Goal: Task Accomplishment & Management: Use online tool/utility

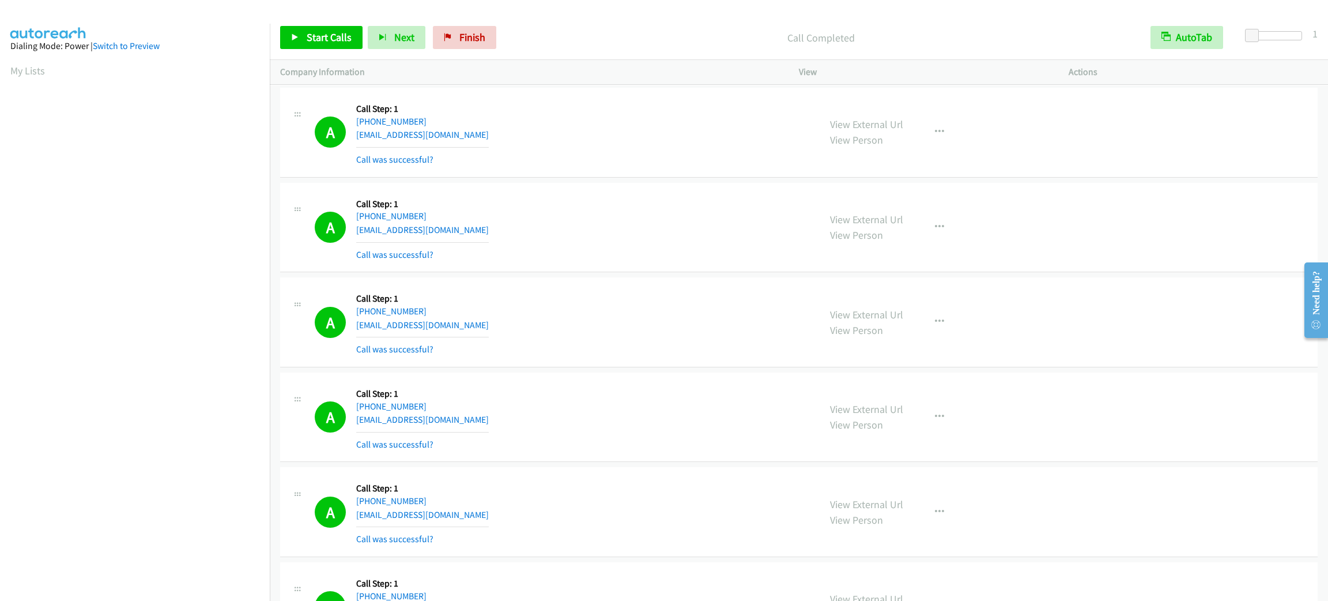
scroll to position [50, 0]
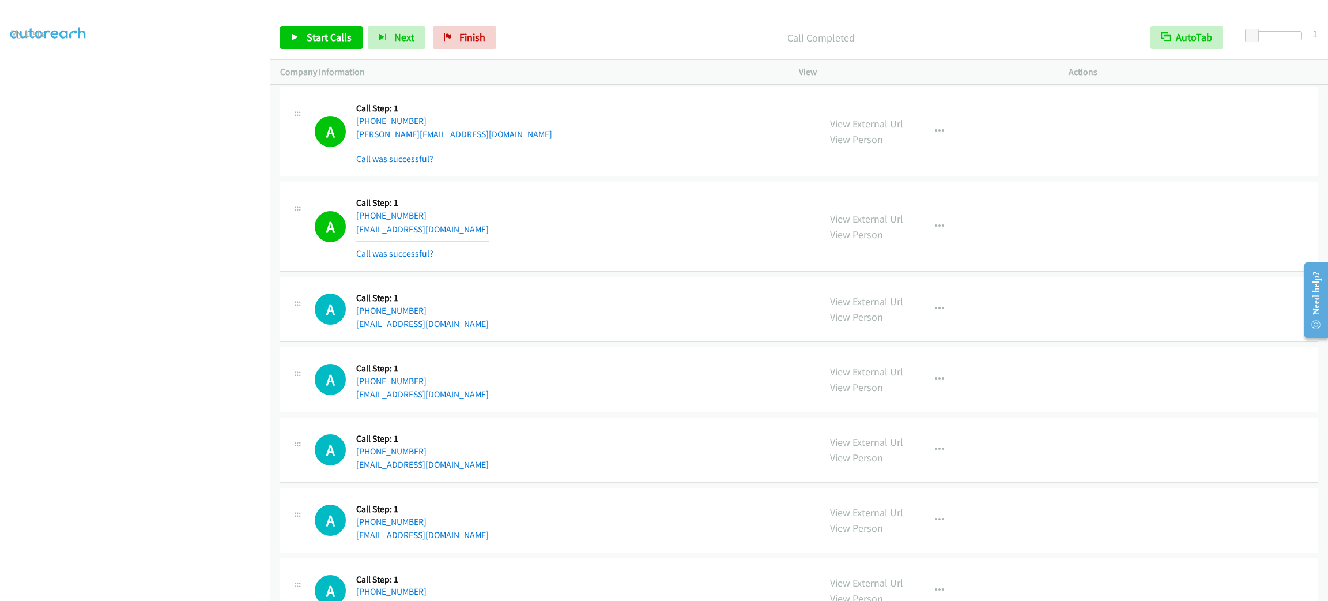
click at [977, 542] on div "View External Url View Person View External Url Email Schedule/Manage Callback …" at bounding box center [960, 520] width 280 height 44
click at [333, 43] on link "Start Calls" at bounding box center [321, 37] width 82 height 23
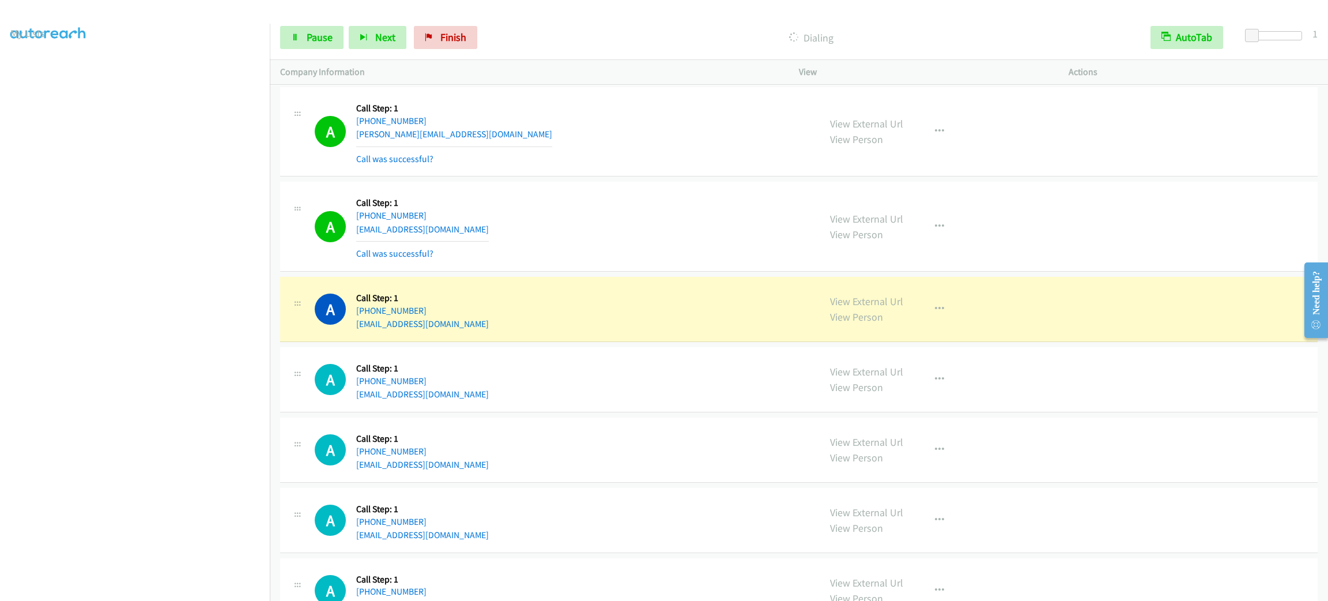
scroll to position [11974, 0]
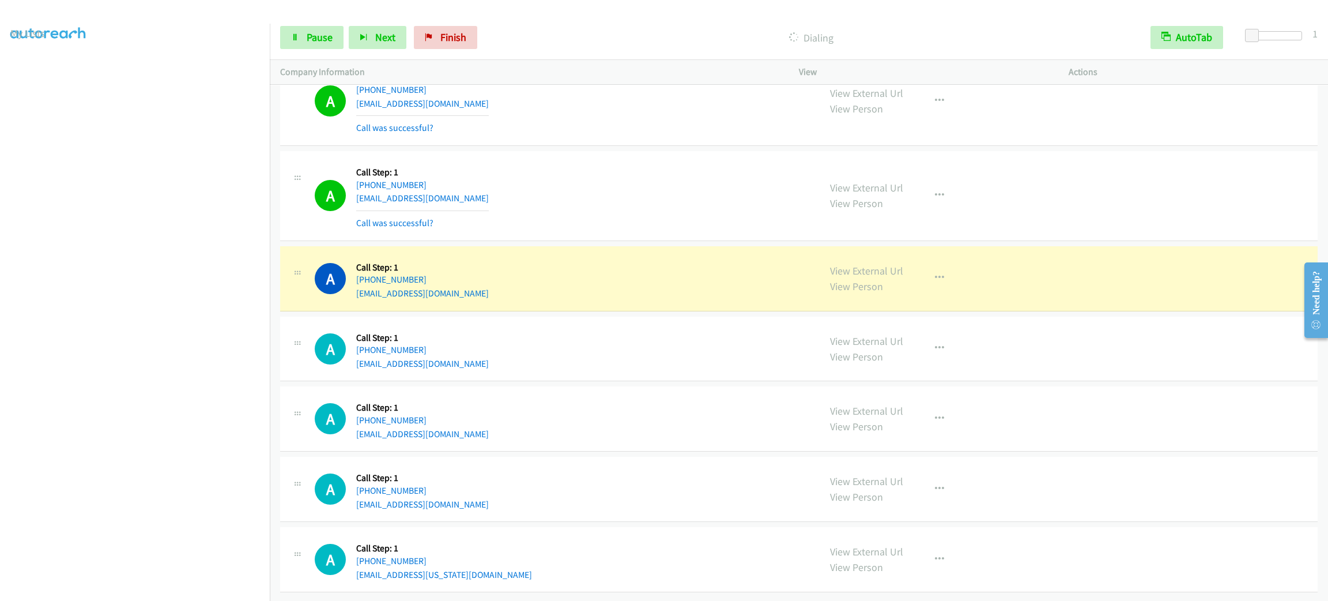
click at [590, 200] on div "A Callback Scheduled Call Step: 1 America/New_York [PHONE_NUMBER] [EMAIL_ADDRES…" at bounding box center [562, 195] width 495 height 69
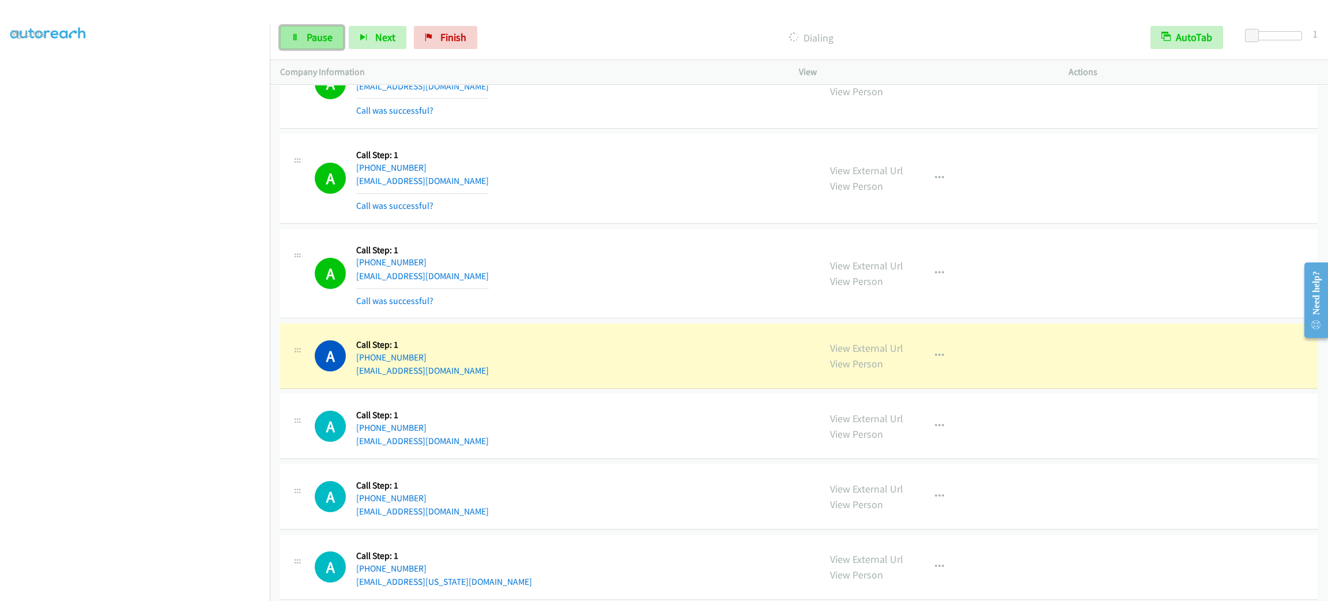
click at [310, 36] on span "Pause" at bounding box center [320, 37] width 26 height 13
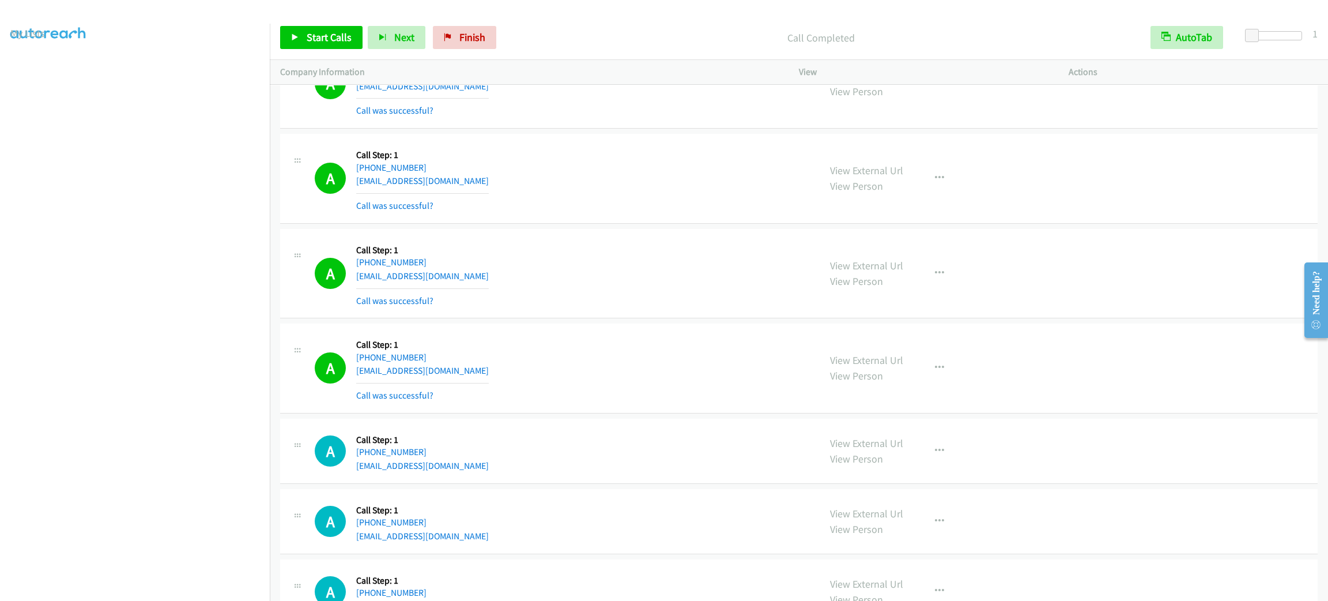
click at [658, 389] on div "A Callback Scheduled Call Step: 1 America/Los_Angeles [PHONE_NUMBER] [EMAIL_ADD…" at bounding box center [562, 368] width 495 height 69
drag, startPoint x: 653, startPoint y: 327, endPoint x: 659, endPoint y: 322, distance: 8.2
click at [659, 308] on div "A Callback Scheduled Call Step: 1 America/[GEOGRAPHIC_DATA] [PHONE_NUMBER] [EMA…" at bounding box center [562, 273] width 495 height 69
click at [669, 308] on div "A Callback Scheduled Call Step: 1 America/[GEOGRAPHIC_DATA] [PHONE_NUMBER] [EMA…" at bounding box center [562, 273] width 495 height 69
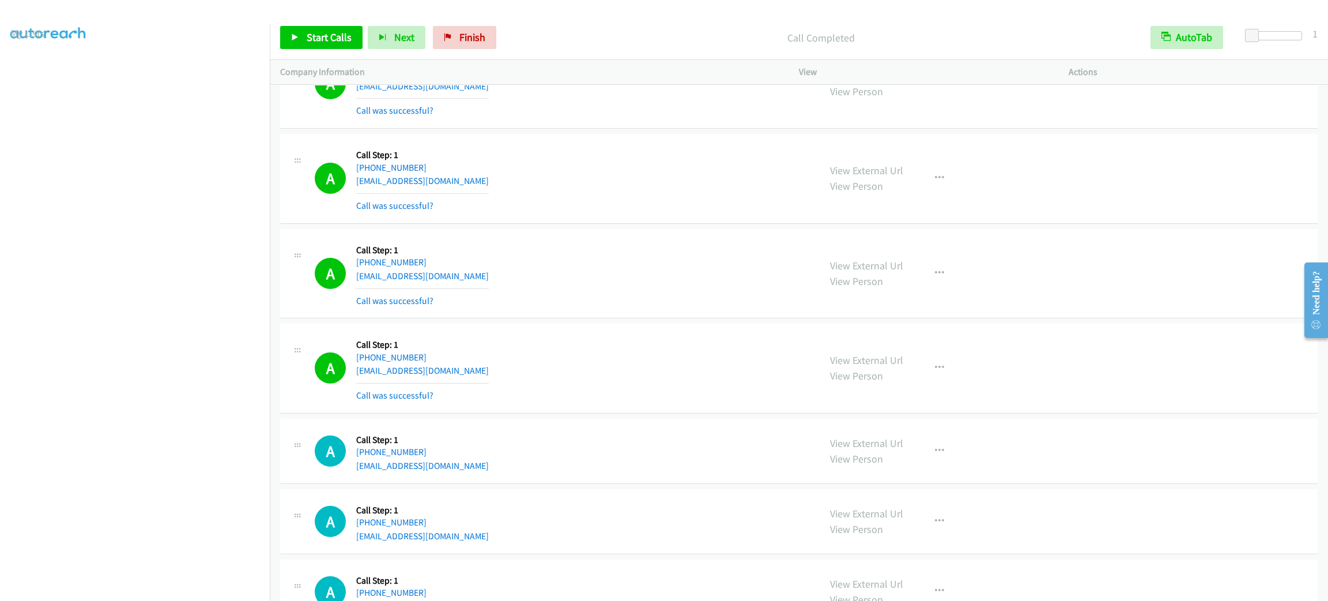
click at [794, 473] on div "A Callback Scheduled Call Step: 1 [GEOGRAPHIC_DATA]/[GEOGRAPHIC_DATA] [PHONE_NU…" at bounding box center [562, 451] width 495 height 44
click at [317, 47] on link "Start Calls" at bounding box center [321, 37] width 82 height 23
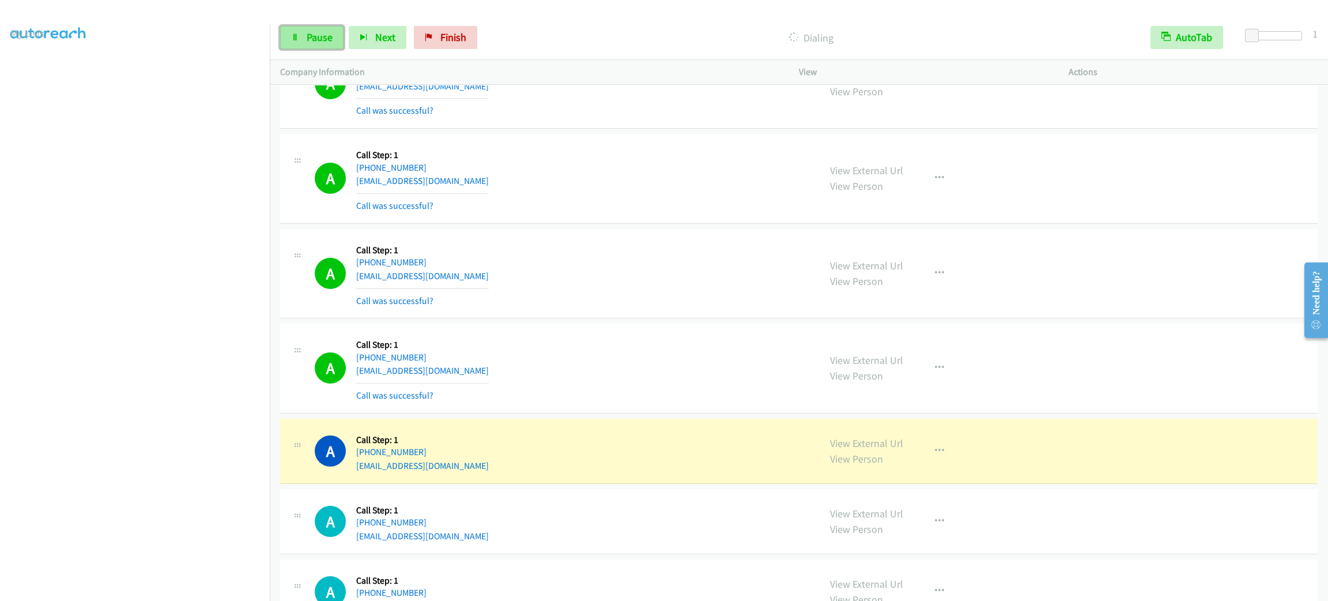
click at [323, 33] on span "Pause" at bounding box center [320, 37] width 26 height 13
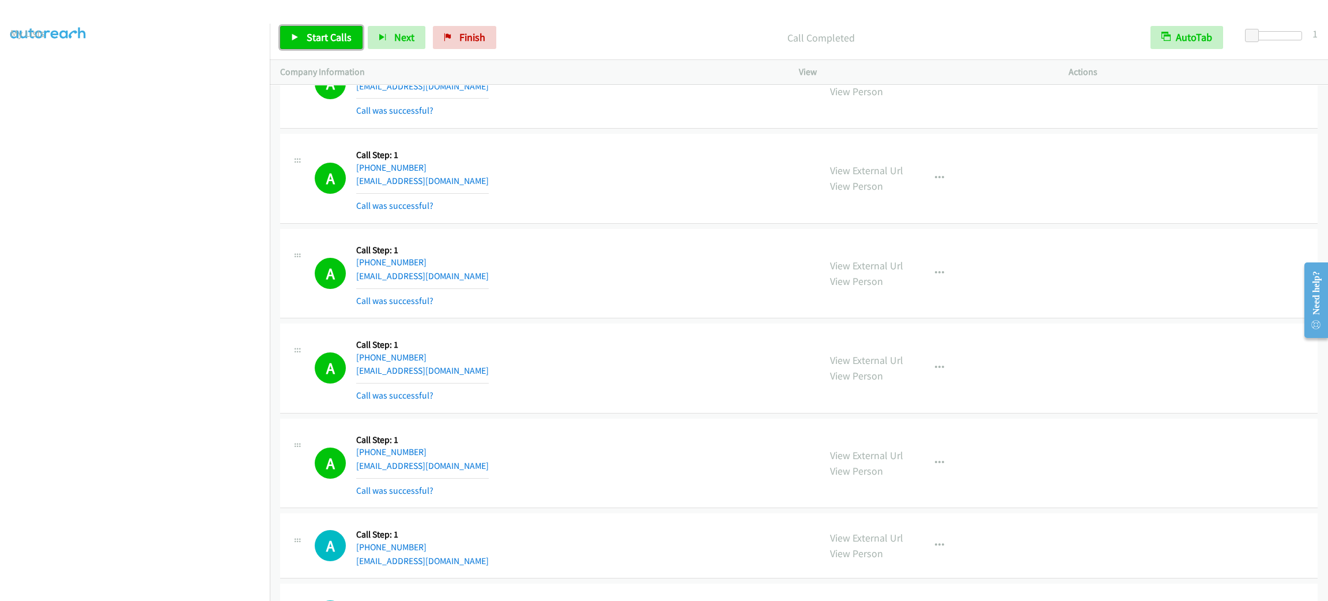
drag, startPoint x: 319, startPoint y: 39, endPoint x: 328, endPoint y: 46, distance: 11.5
click at [319, 39] on span "Start Calls" at bounding box center [329, 37] width 45 height 13
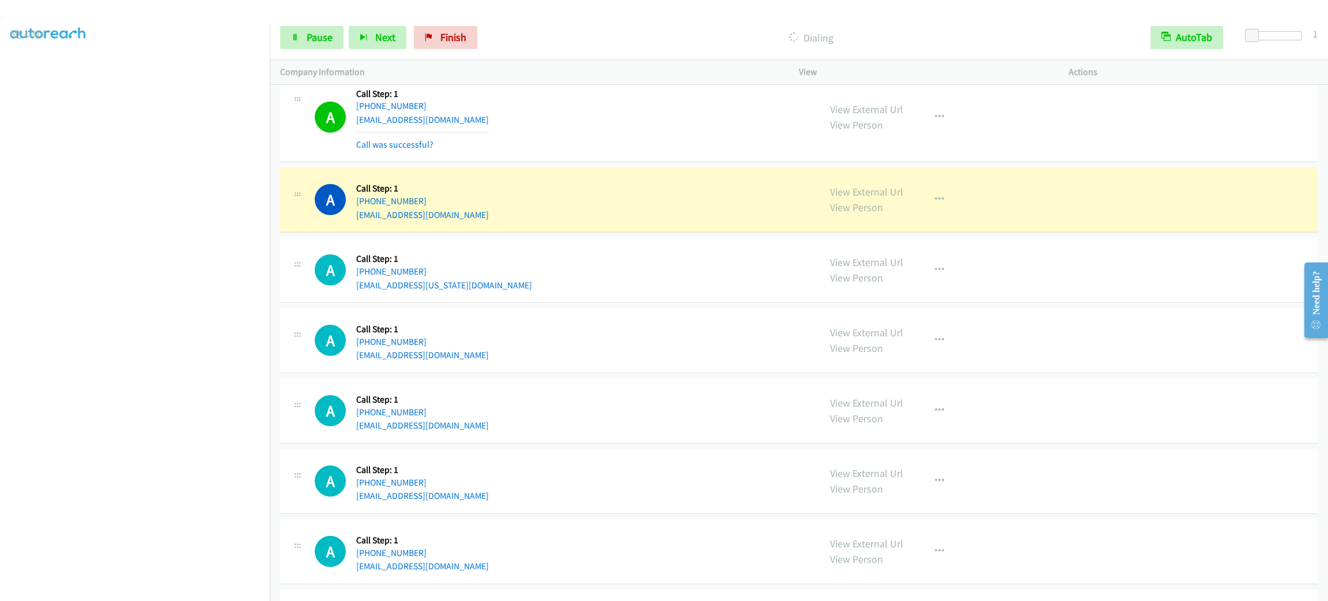
click at [172, 593] on aside "Dialing Mode: Power | Switch to Preview My Lists" at bounding box center [135, 305] width 270 height 638
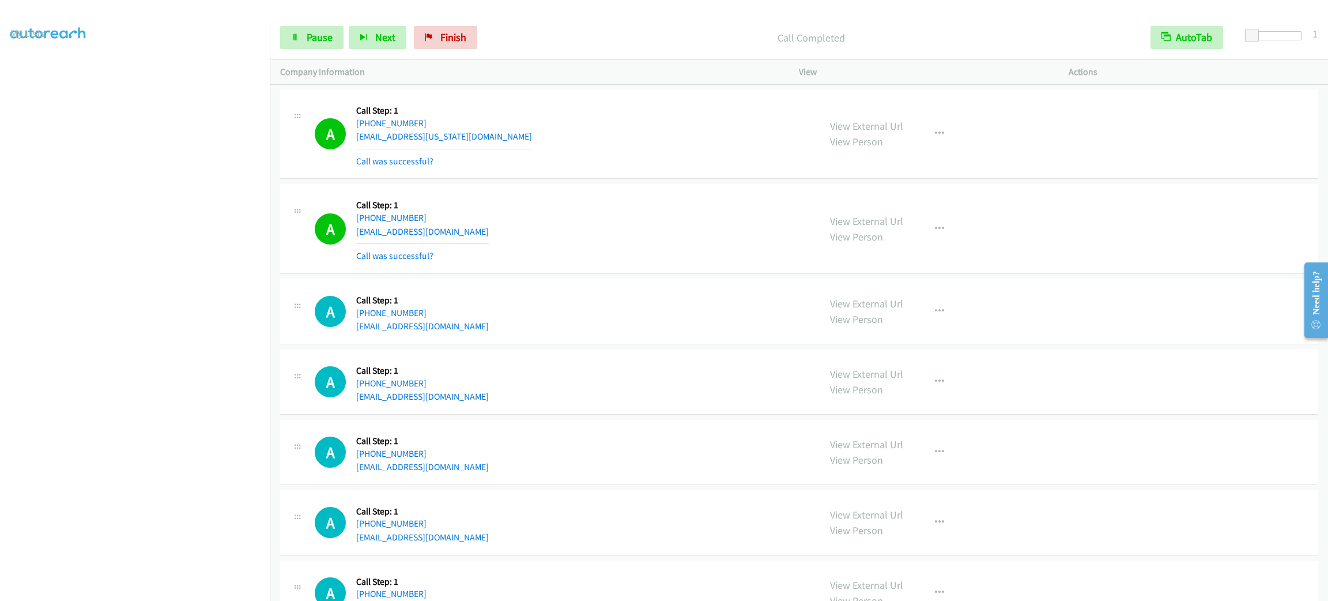
scroll to position [12666, 0]
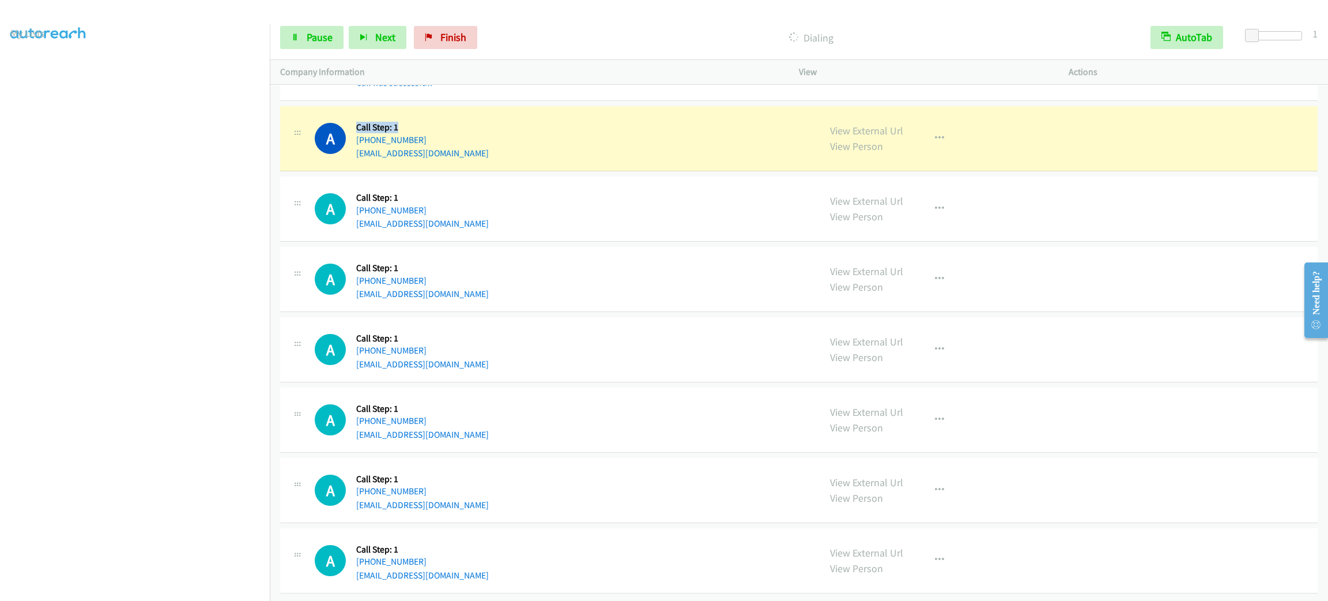
drag, startPoint x: 421, startPoint y: 140, endPoint x: 355, endPoint y: 156, distance: 67.7
click at [355, 156] on div "A Callback Scheduled Call Step: 1 America/New_York [PHONE_NUMBER] [EMAIL_ADDRES…" at bounding box center [799, 138] width 1038 height 65
click at [534, 160] on div "A Callback Scheduled Call Step: 1 America/New_York [PHONE_NUMBER] [EMAIL_ADDRES…" at bounding box center [562, 138] width 495 height 44
click at [329, 33] on span "Pause" at bounding box center [320, 37] width 26 height 13
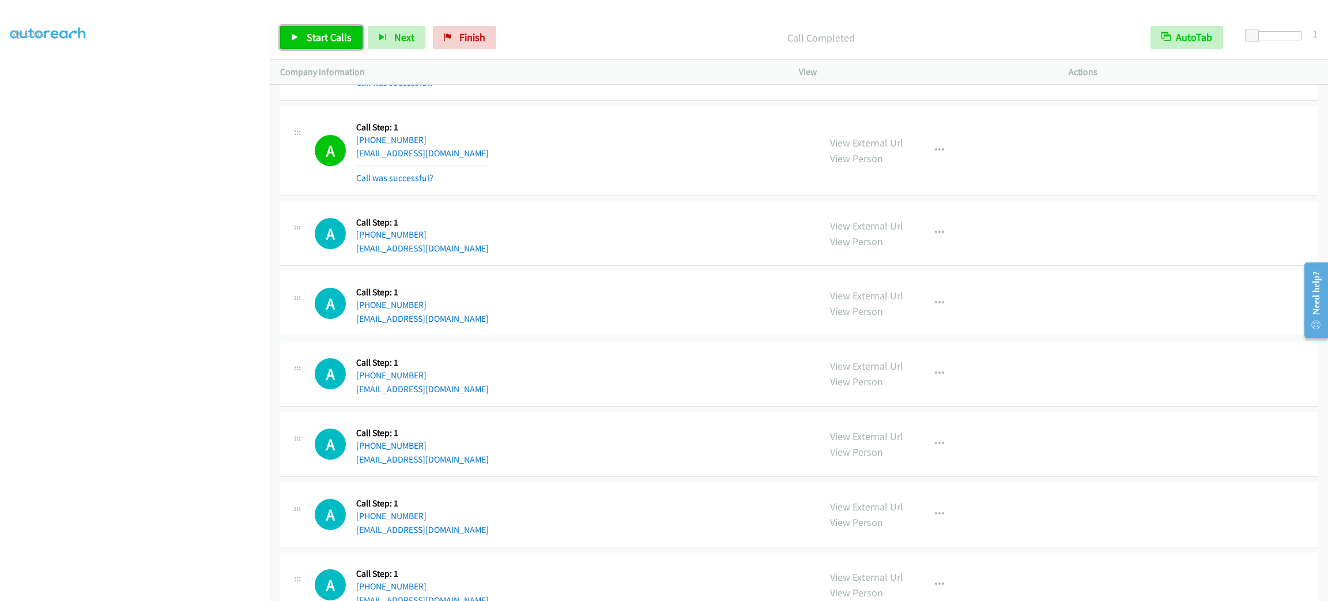
click at [340, 31] on span "Start Calls" at bounding box center [329, 37] width 45 height 13
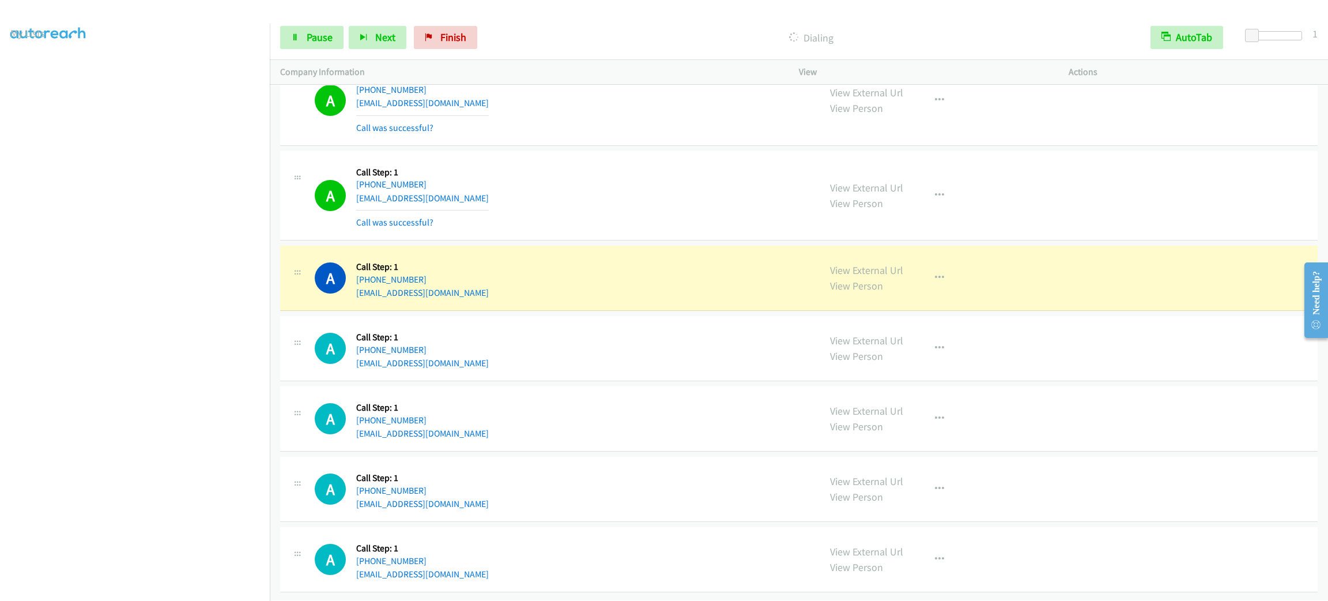
scroll to position [12759, 0]
click at [938, 266] on button "button" at bounding box center [939, 277] width 31 height 23
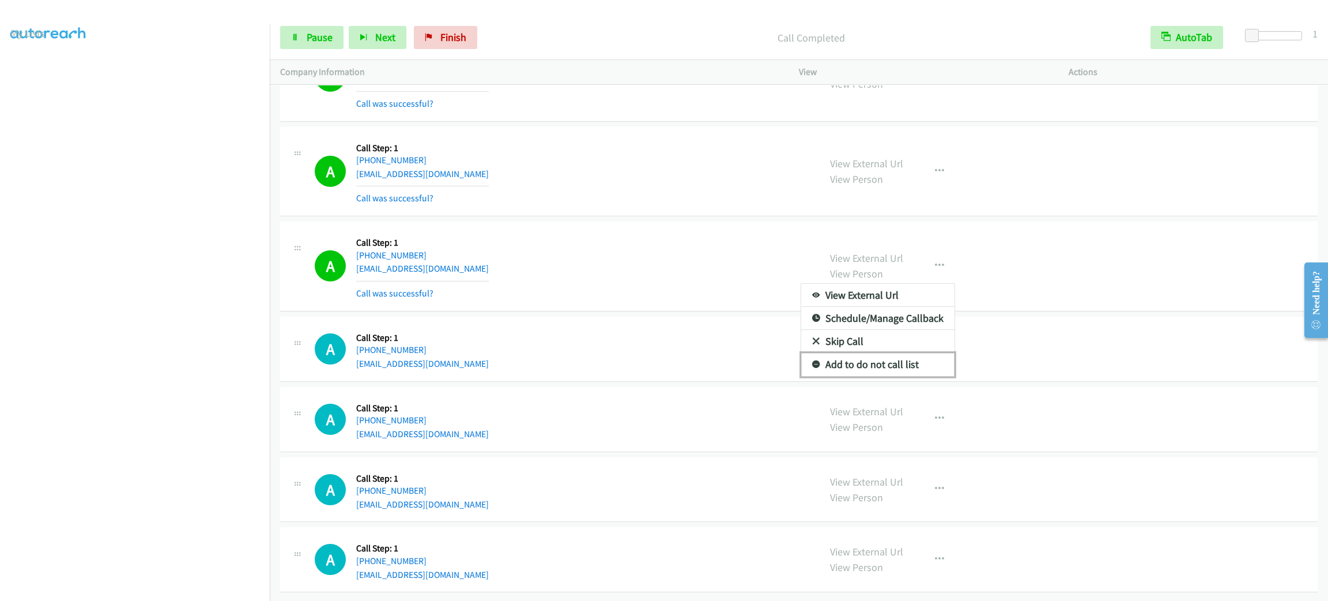
click at [909, 376] on link "Add to do not call list" at bounding box center [877, 364] width 153 height 23
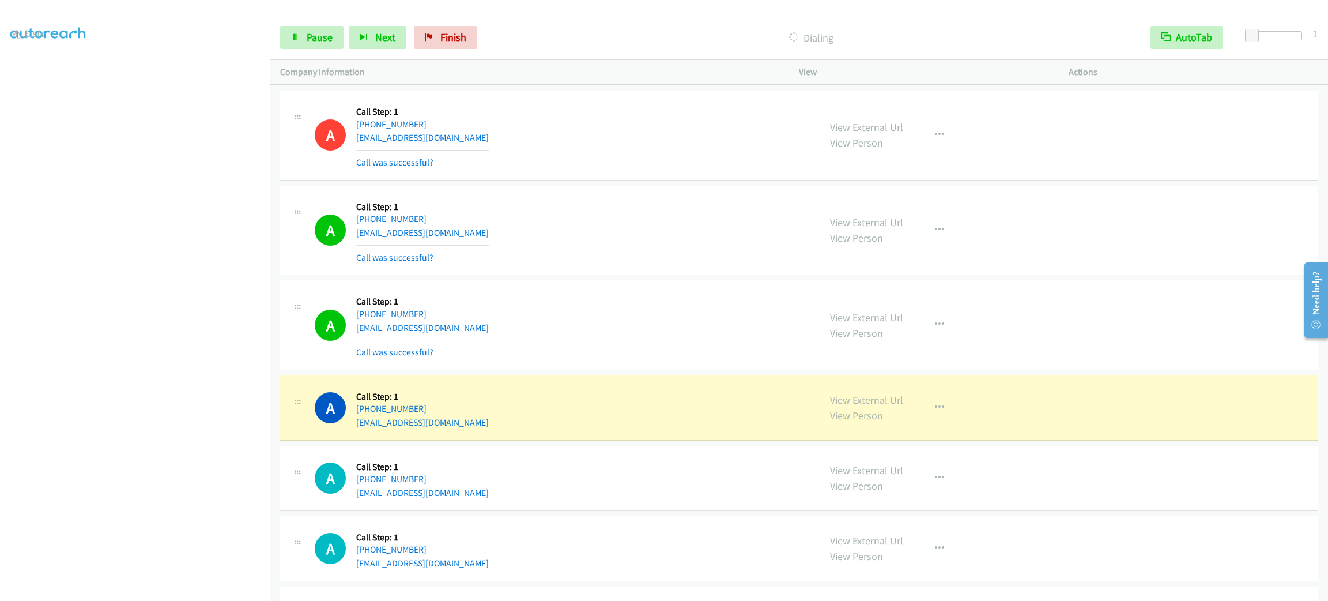
scroll to position [12957, 0]
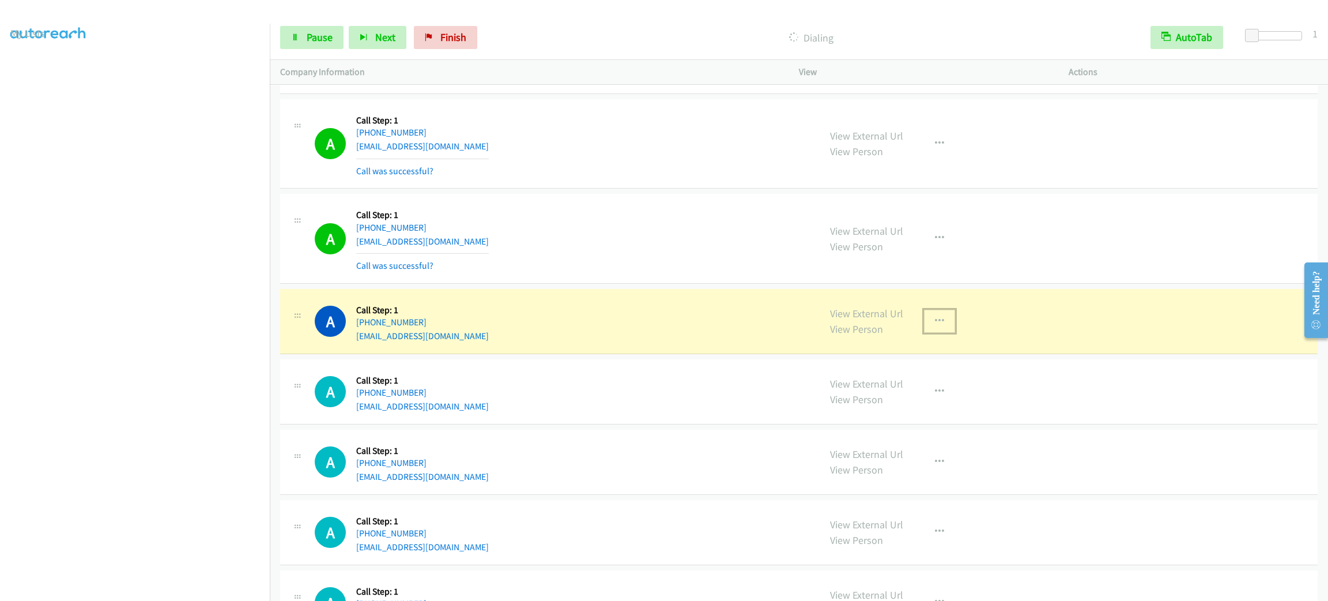
click at [924, 333] on button "button" at bounding box center [939, 321] width 31 height 23
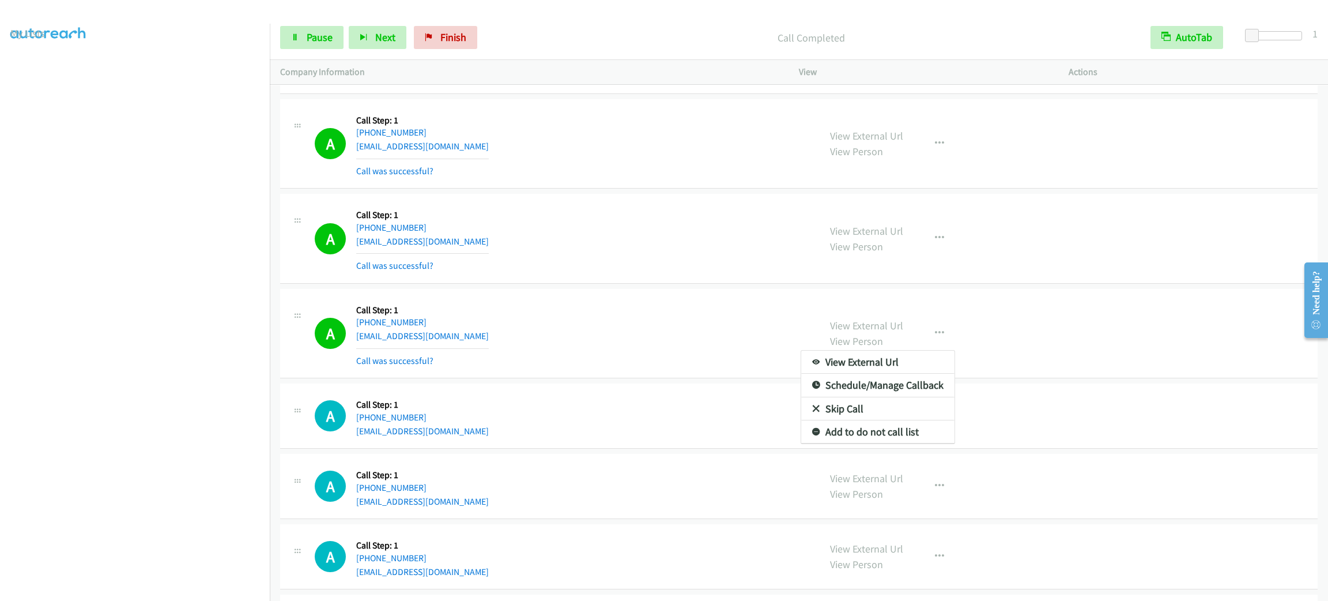
click at [682, 405] on div at bounding box center [664, 300] width 1328 height 601
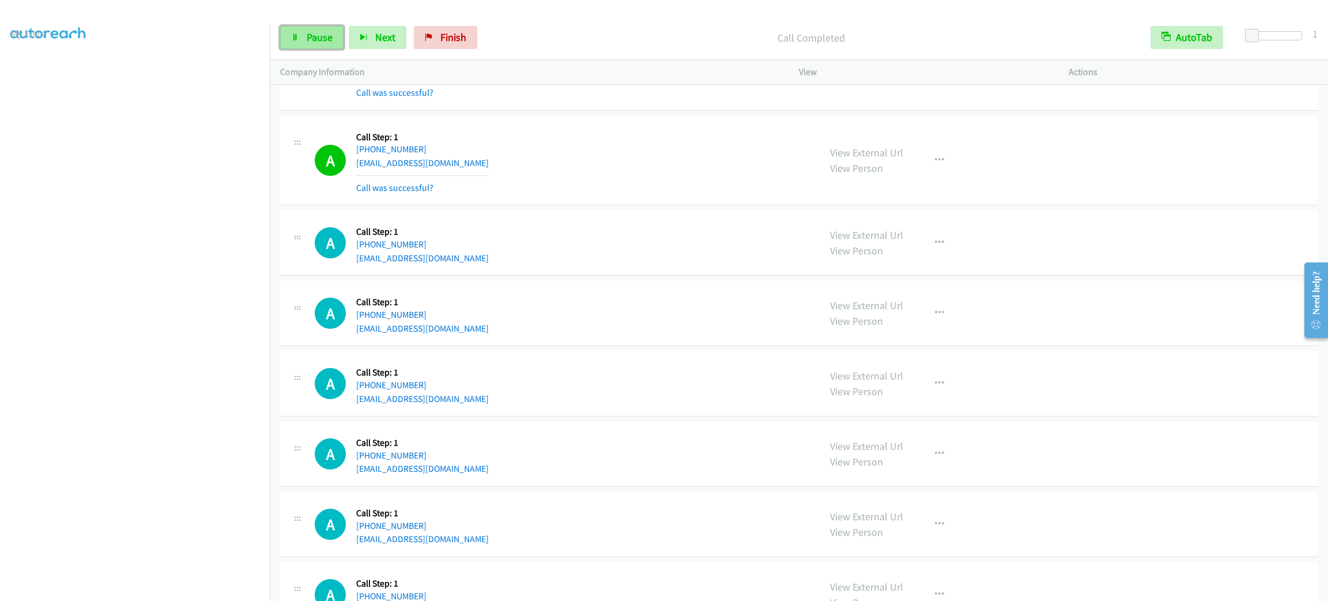
click at [320, 31] on span "Pause" at bounding box center [320, 37] width 26 height 13
click at [320, 31] on span "Start Calls" at bounding box center [329, 37] width 45 height 13
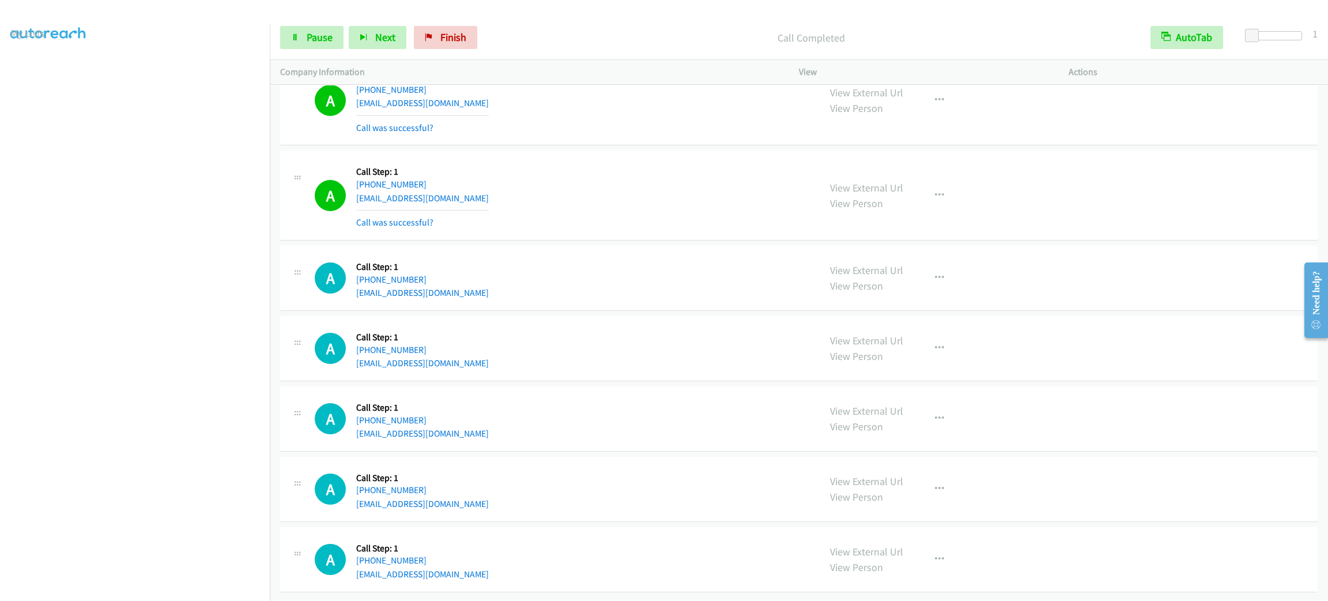
scroll to position [13495, 0]
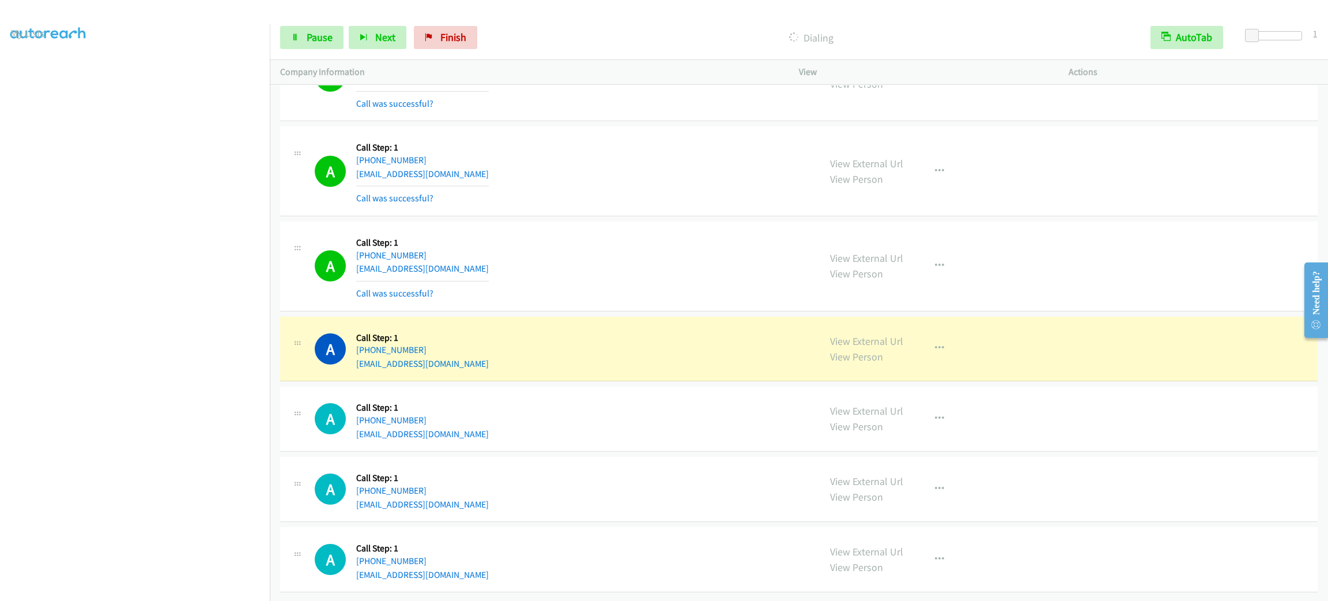
click at [323, 24] on div "Start Calls Pause Next Finish Dialing AutoTab AutoTab 1" at bounding box center [799, 38] width 1058 height 44
click at [323, 33] on span "Pause" at bounding box center [320, 37] width 26 height 13
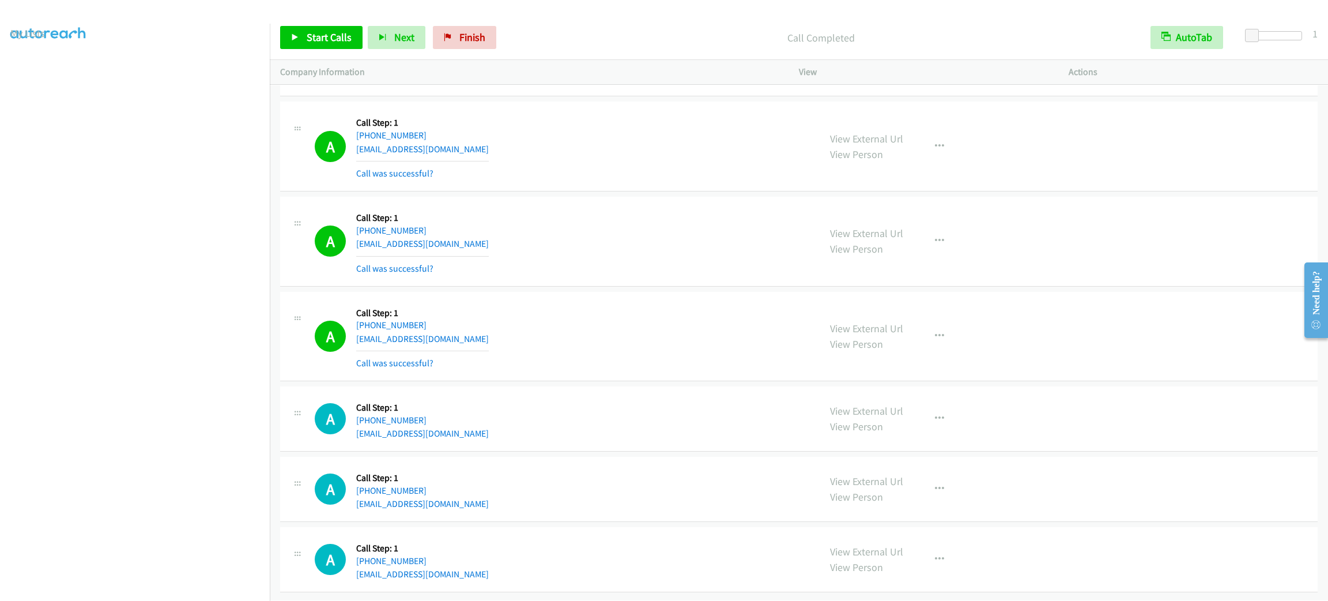
click at [582, 97] on div "A Callback Scheduled Call Step: 1 [GEOGRAPHIC_DATA]/[GEOGRAPHIC_DATA] [PHONE_NU…" at bounding box center [799, 52] width 1038 height 90
click at [567, 112] on div "A Callback Scheduled Call Step: 1 America/Los_Angeles [PHONE_NUMBER] [EMAIL_ADD…" at bounding box center [799, 146] width 1038 height 90
click at [624, 171] on div "A Callback Scheduled Call Step: 1 America/Los_Angeles [PHONE_NUMBER] [EMAIL_ADD…" at bounding box center [562, 146] width 495 height 69
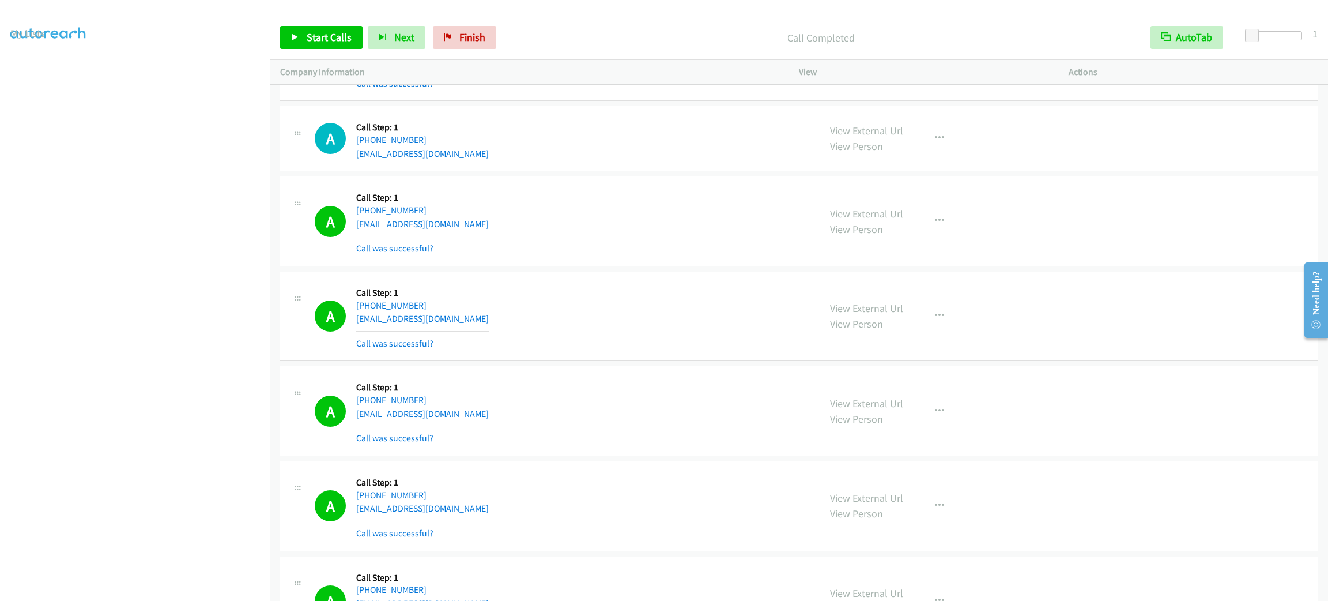
click at [926, 334] on div "View External Url View Person View External Url Email Schedule/Manage Callback …" at bounding box center [960, 316] width 280 height 69
click at [931, 327] on button "button" at bounding box center [939, 315] width 31 height 23
click at [926, 426] on link "Add to do not call list" at bounding box center [877, 414] width 153 height 23
click at [335, 36] on span "Start Calls" at bounding box center [329, 37] width 45 height 13
click at [312, 37] on span "Pause" at bounding box center [320, 37] width 26 height 13
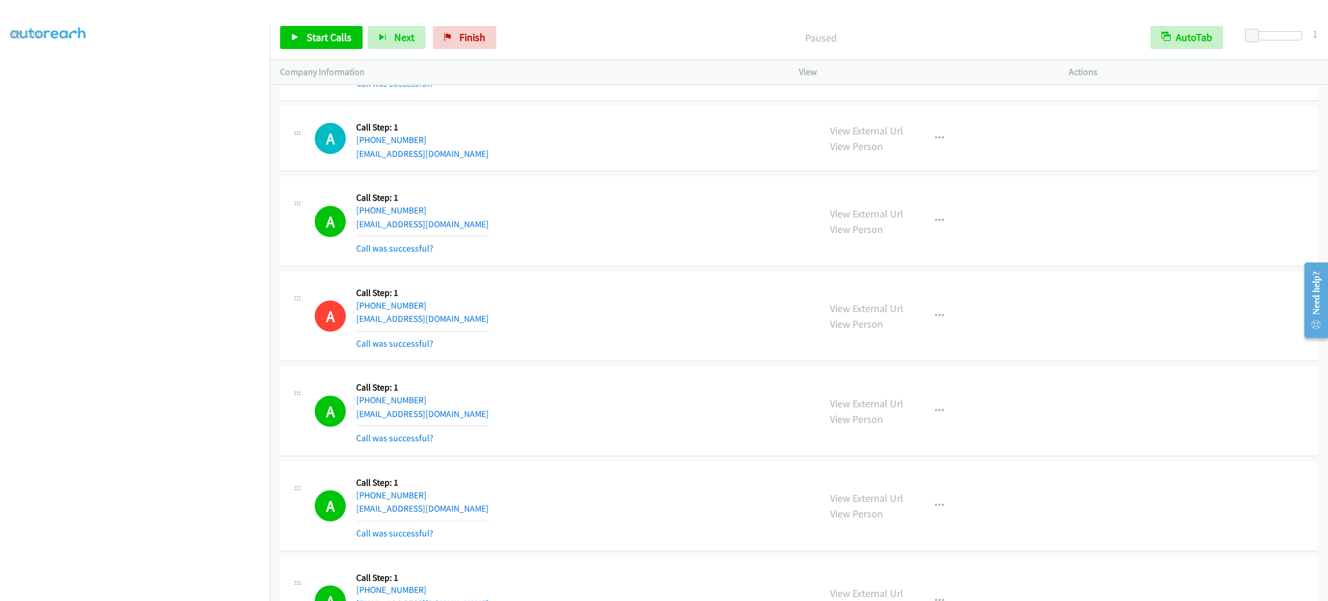
scroll to position [13494, 0]
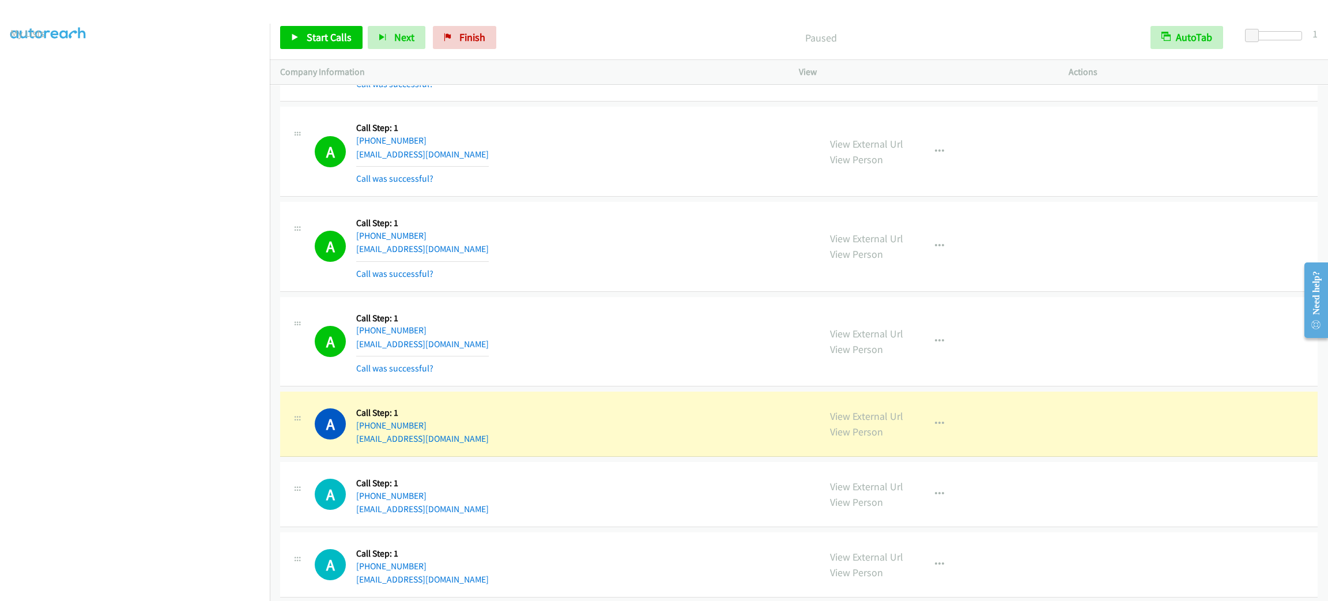
click at [582, 292] on div "A Callback Scheduled Call Step: 1 America/New_York [PHONE_NUMBER] [EMAIL_ADDRES…" at bounding box center [799, 247] width 1038 height 90
click at [952, 446] on div "View External Url View Person View External Url Email Schedule/Manage Callback …" at bounding box center [960, 424] width 280 height 44
click at [939, 435] on button "button" at bounding box center [939, 423] width 31 height 23
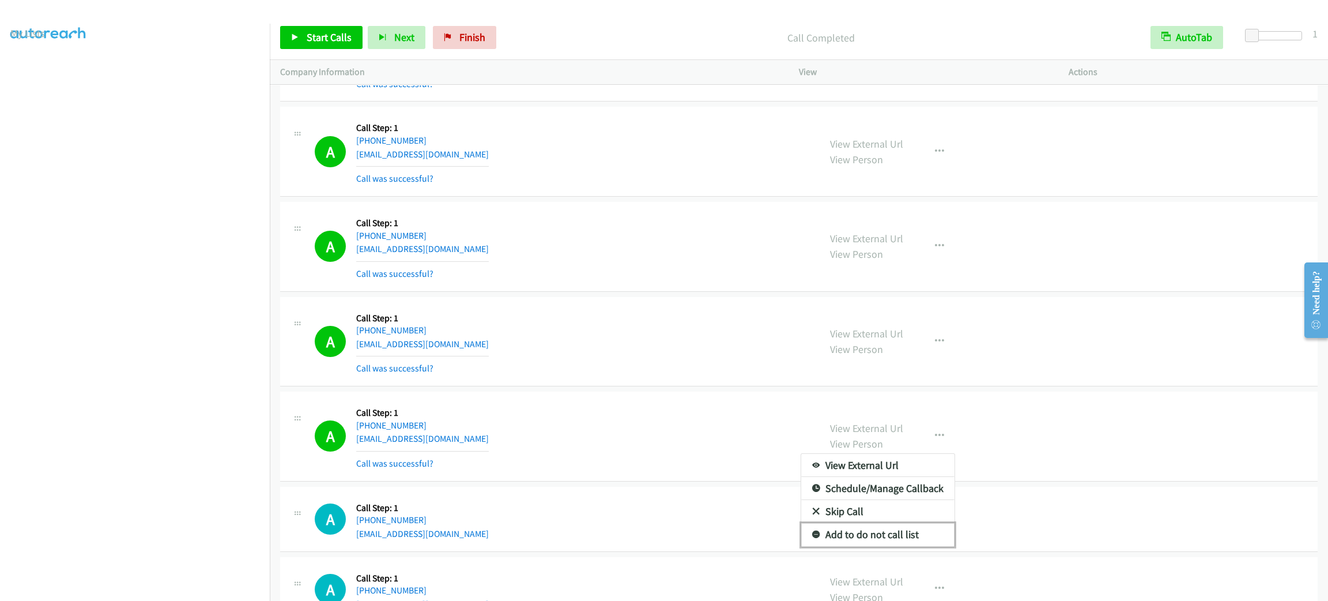
click at [888, 546] on link "Add to do not call list" at bounding box center [877, 534] width 153 height 23
click at [316, 40] on span "Start Calls" at bounding box center [329, 37] width 45 height 13
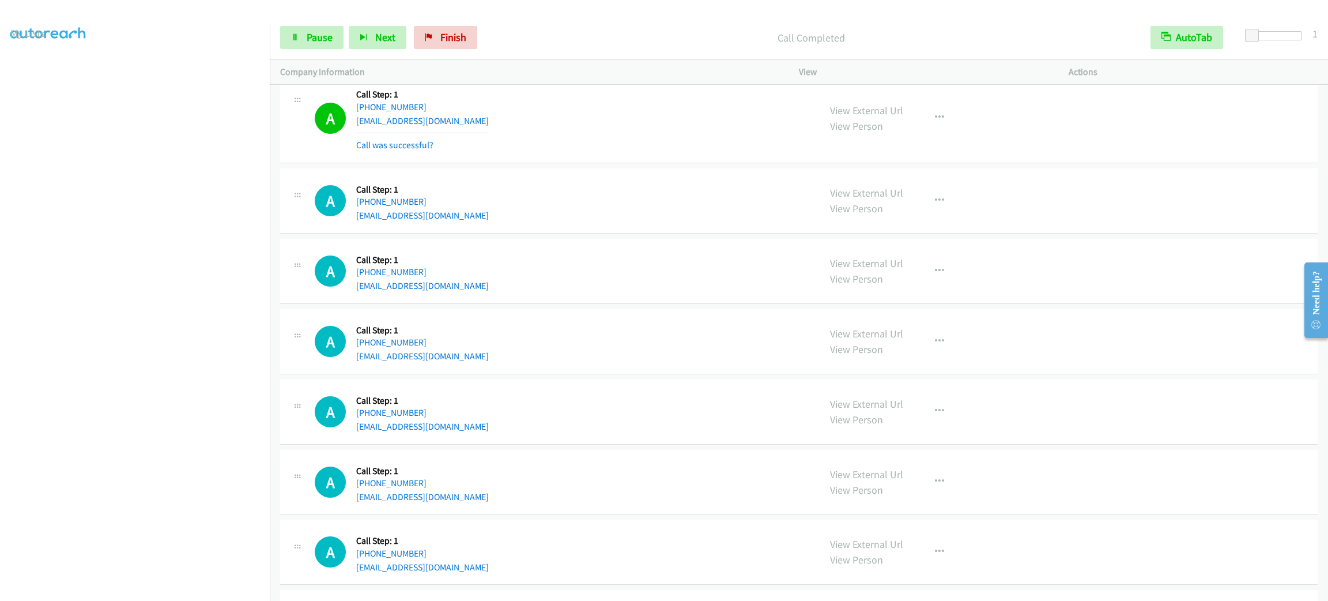
scroll to position [14088, 0]
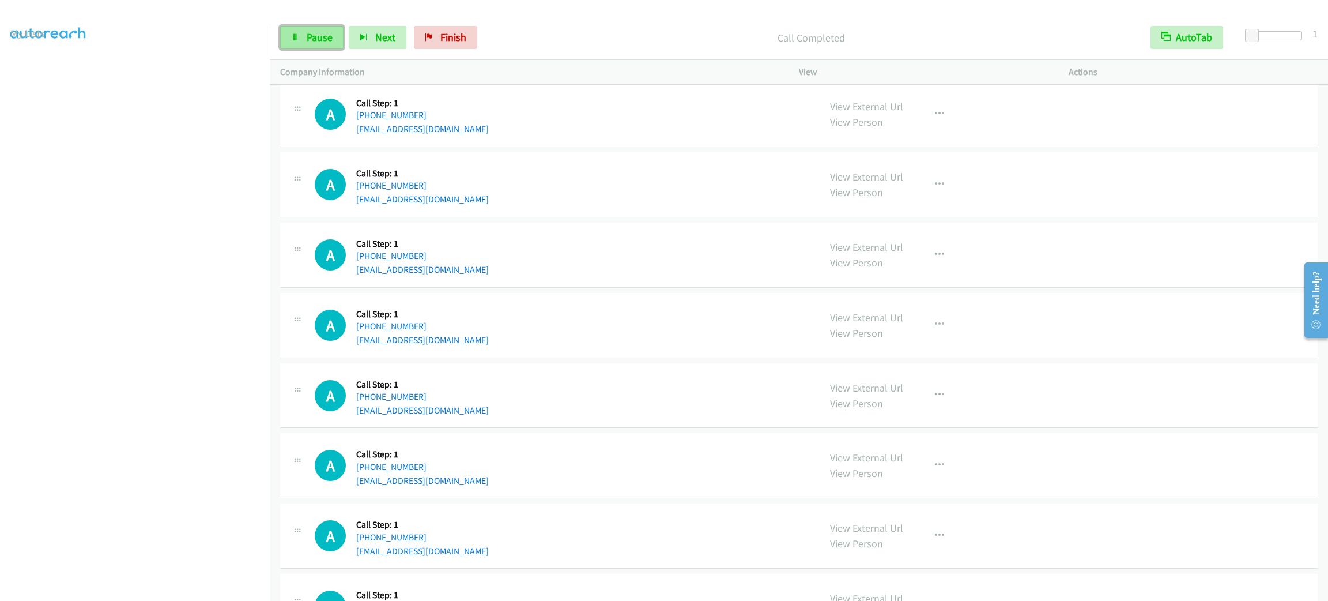
click at [321, 33] on span "Pause" at bounding box center [320, 37] width 26 height 13
click at [321, 33] on span "Start Calls" at bounding box center [329, 37] width 45 height 13
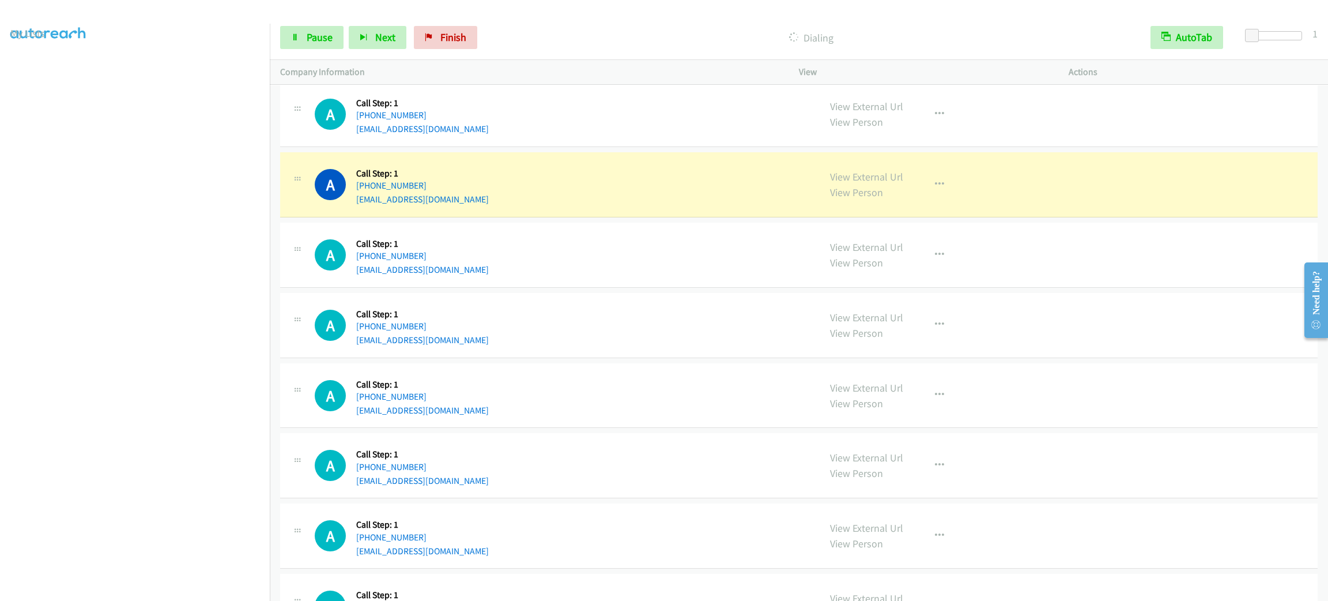
click at [578, 206] on div "A Callback Scheduled Call Step: 1 America/New_York [PHONE_NUMBER] [EMAIL_ADDRES…" at bounding box center [562, 185] width 495 height 44
click at [940, 196] on button "button" at bounding box center [939, 184] width 31 height 23
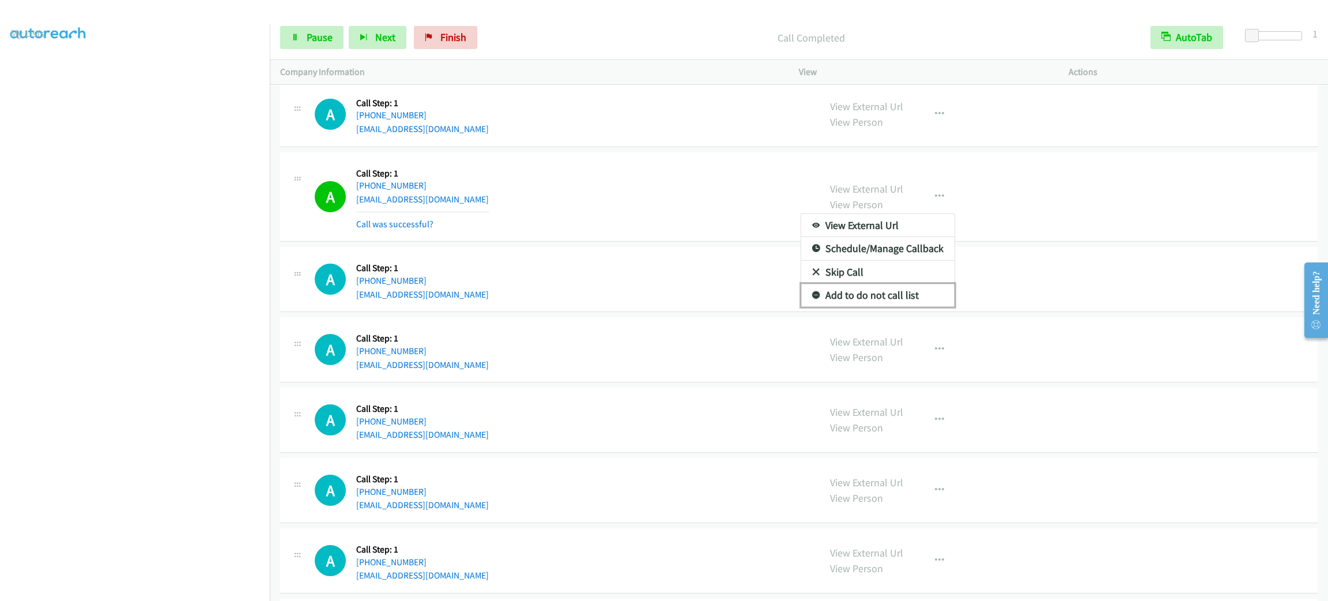
click at [903, 307] on link "Add to do not call list" at bounding box center [877, 295] width 153 height 23
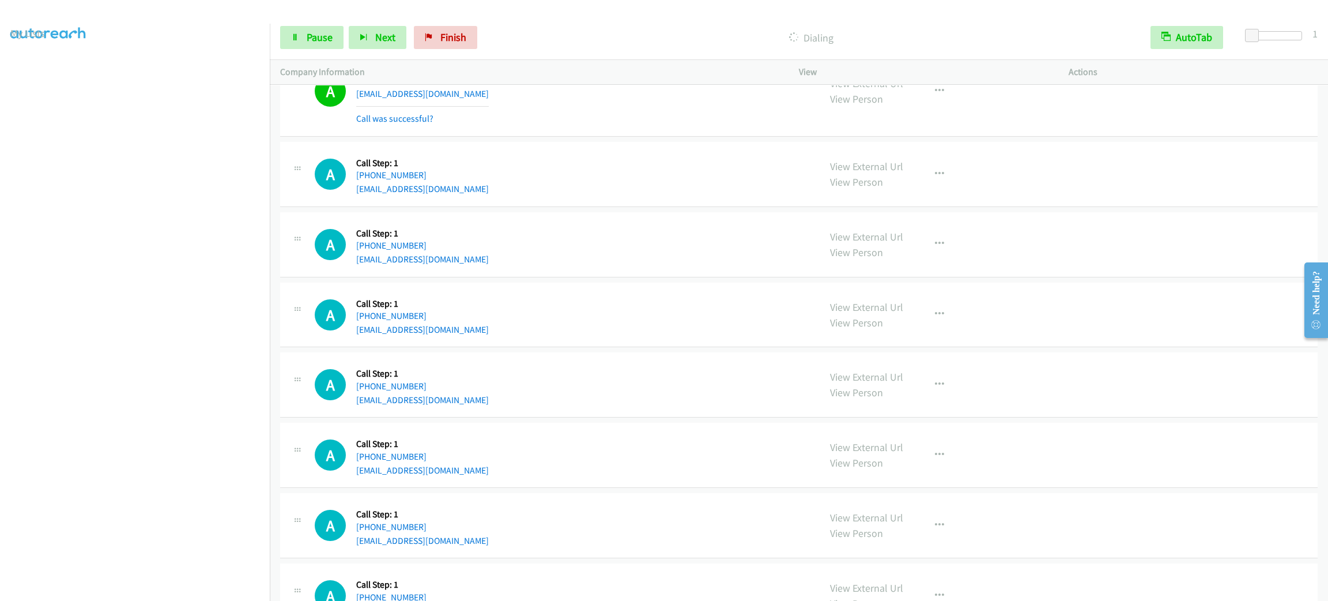
scroll to position [14787, 0]
click at [295, 40] on icon at bounding box center [295, 38] width 8 height 8
click at [299, 39] on link "Start Calls" at bounding box center [321, 37] width 82 height 23
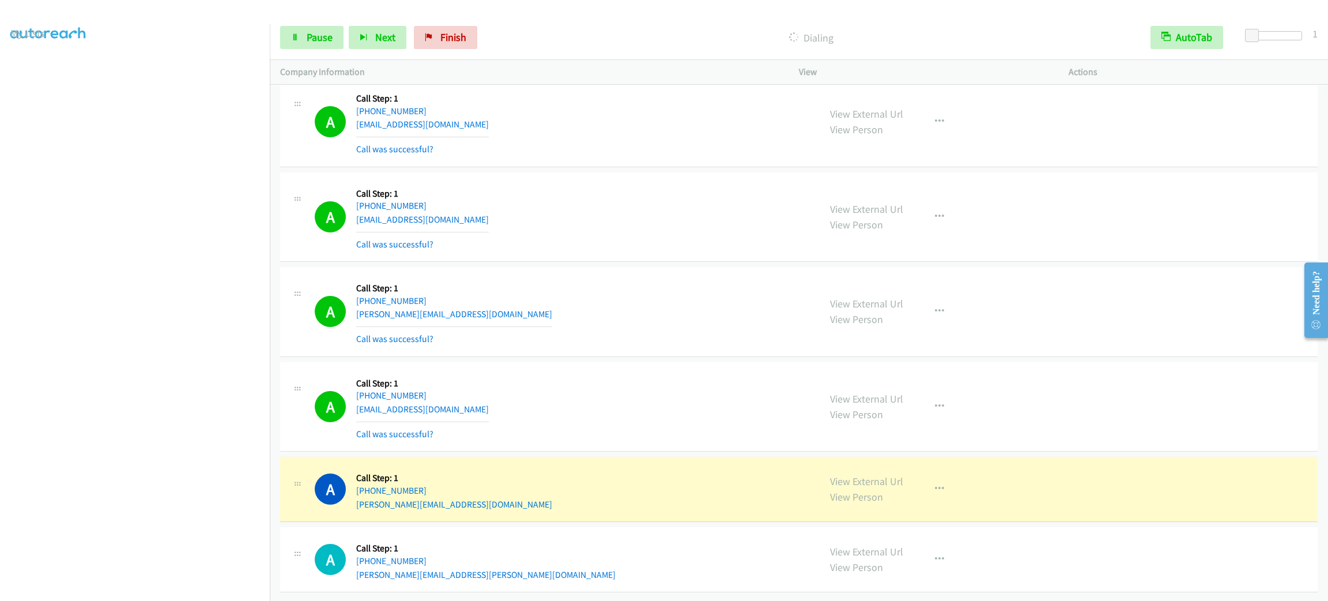
scroll to position [15447, 0]
drag, startPoint x: 385, startPoint y: 165, endPoint x: 558, endPoint y: 104, distance: 183.4
click at [558, 104] on div "A Callback Scheduled Call Step: 1 America/New_York [PHONE_NUMBER] [EMAIL_ADDRES…" at bounding box center [562, 122] width 495 height 69
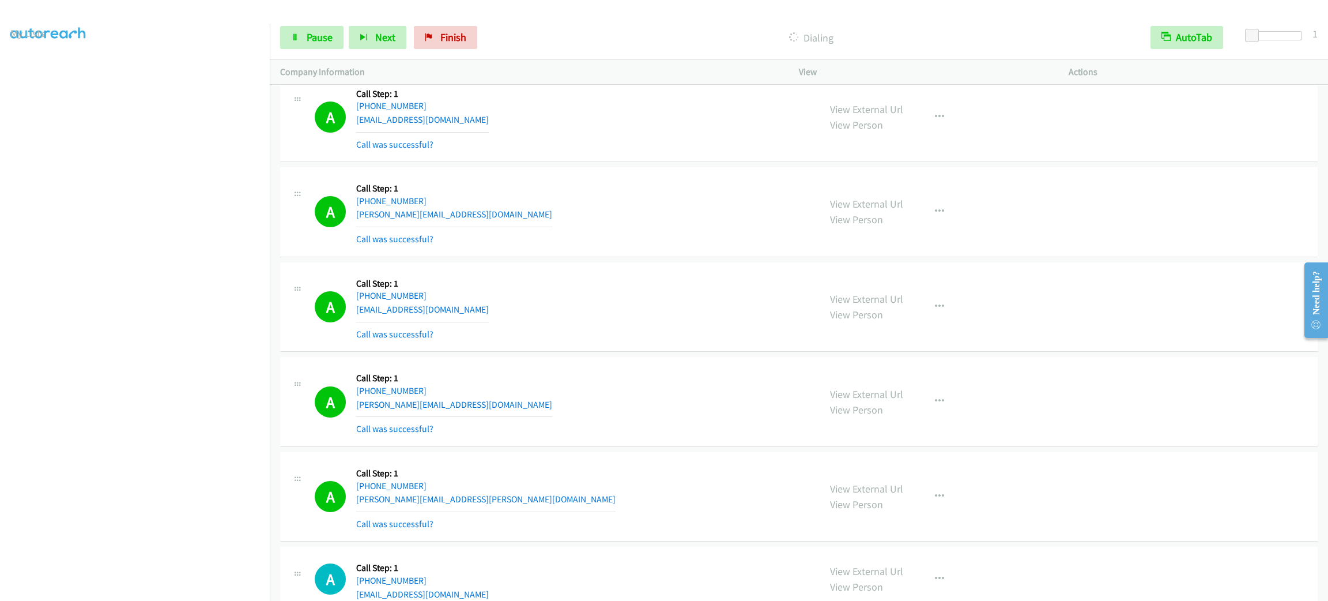
scroll to position [15929, 0]
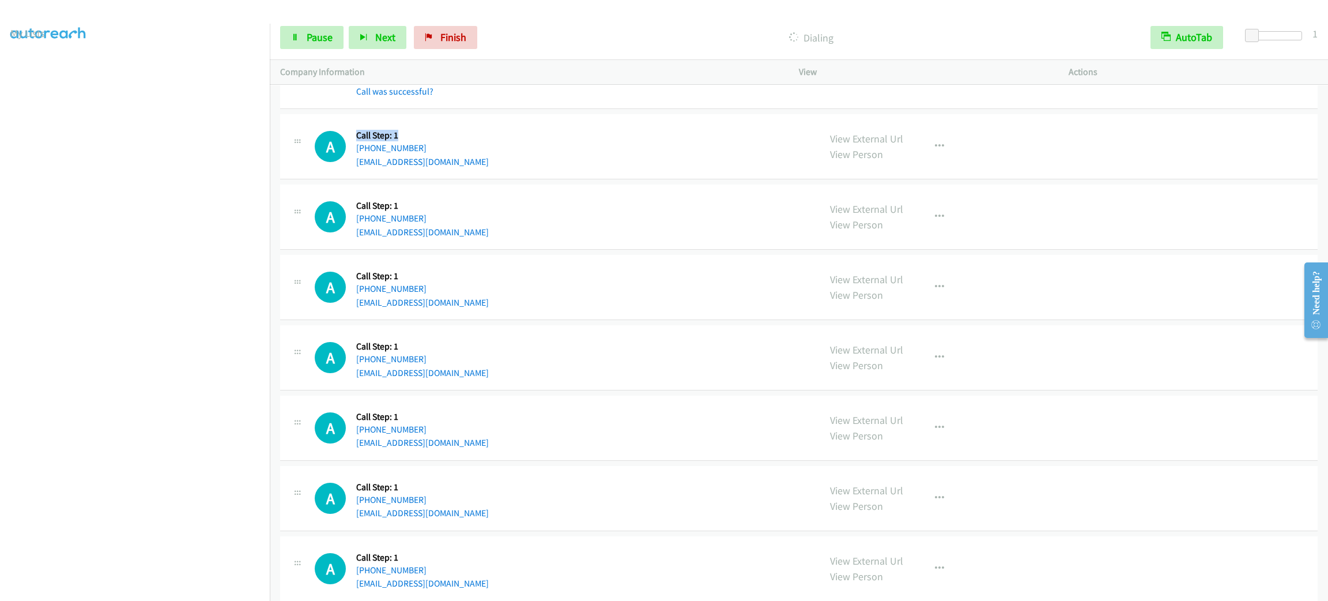
drag, startPoint x: 413, startPoint y: 176, endPoint x: 355, endPoint y: 168, distance: 58.8
click at [356, 141] on h5 "Call Step: 1" at bounding box center [422, 136] width 133 height 12
click at [583, 168] on div "A Callback Scheduled Call Step: 1 America/New_York [PHONE_NUMBER] [EMAIL_ADDRES…" at bounding box center [562, 147] width 495 height 44
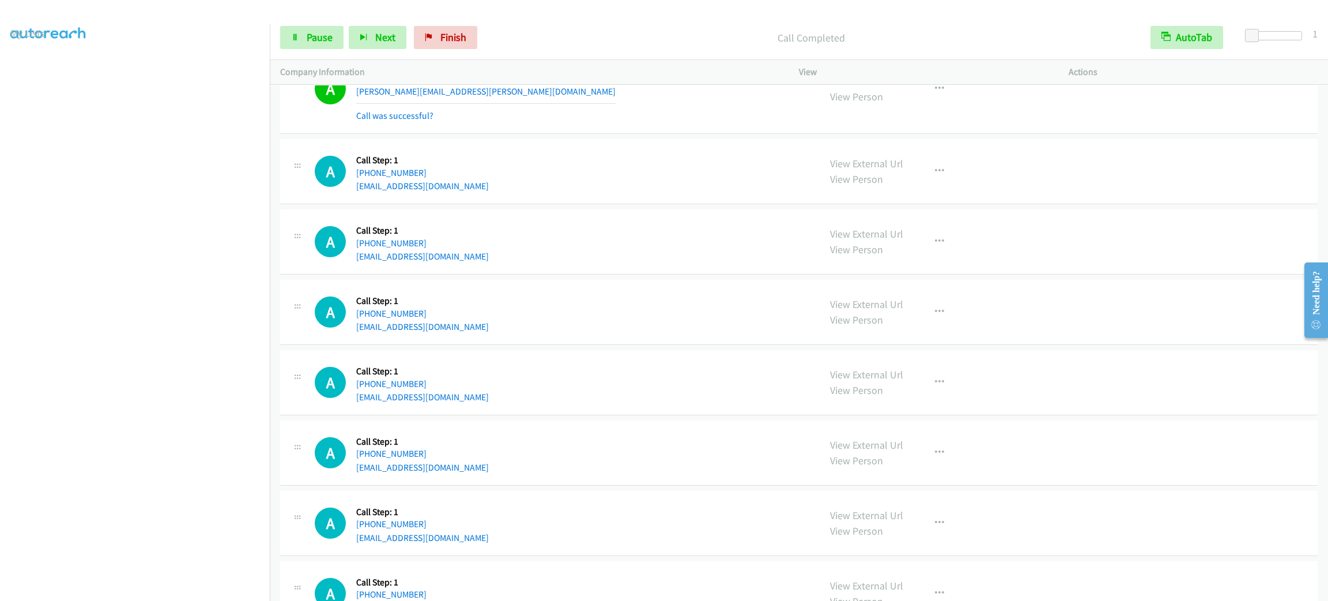
scroll to position [15953, 0]
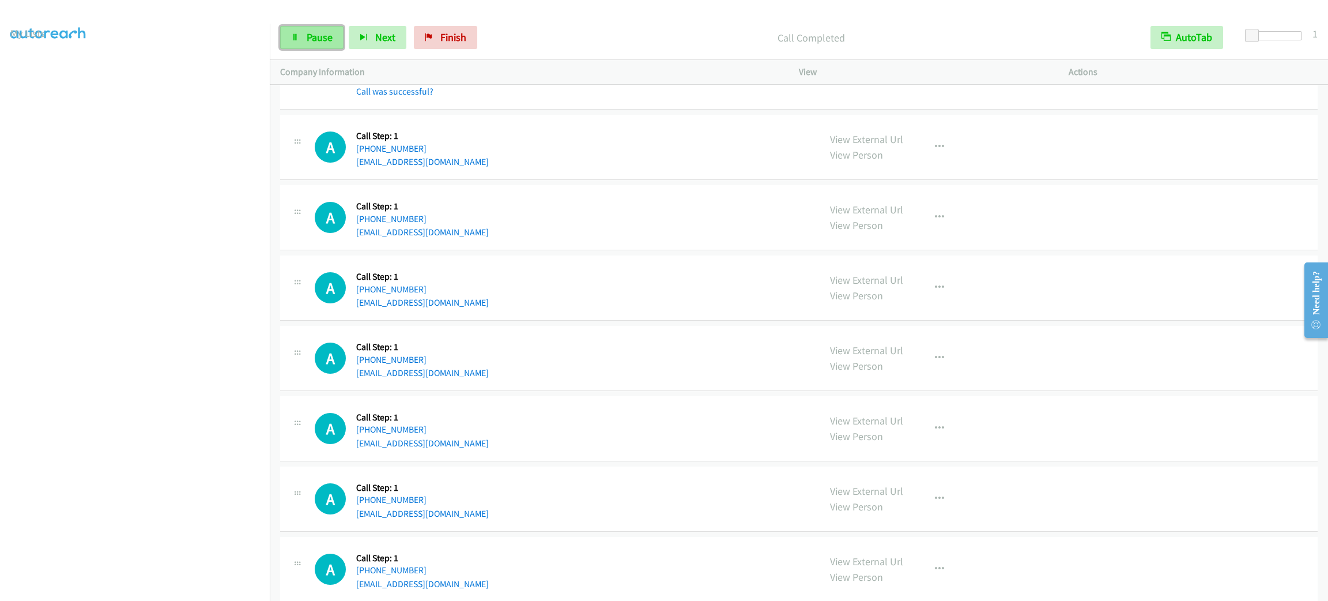
click at [302, 33] on link "Pause" at bounding box center [311, 37] width 63 height 23
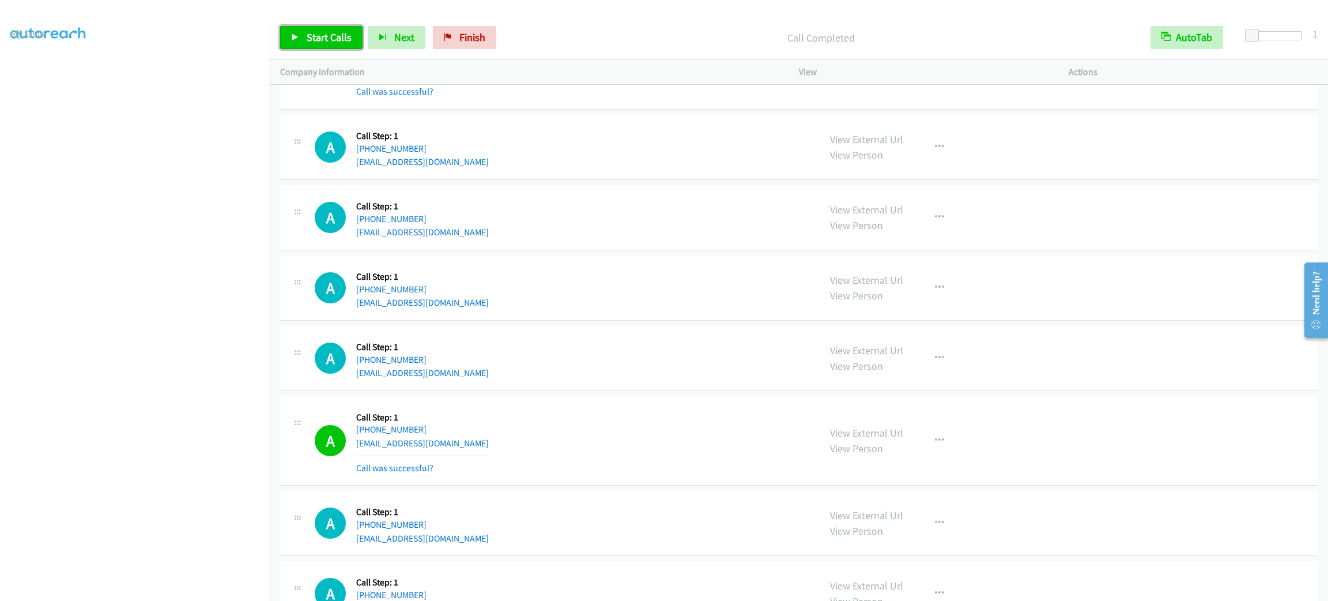
click at [349, 43] on span "Start Calls" at bounding box center [329, 37] width 45 height 13
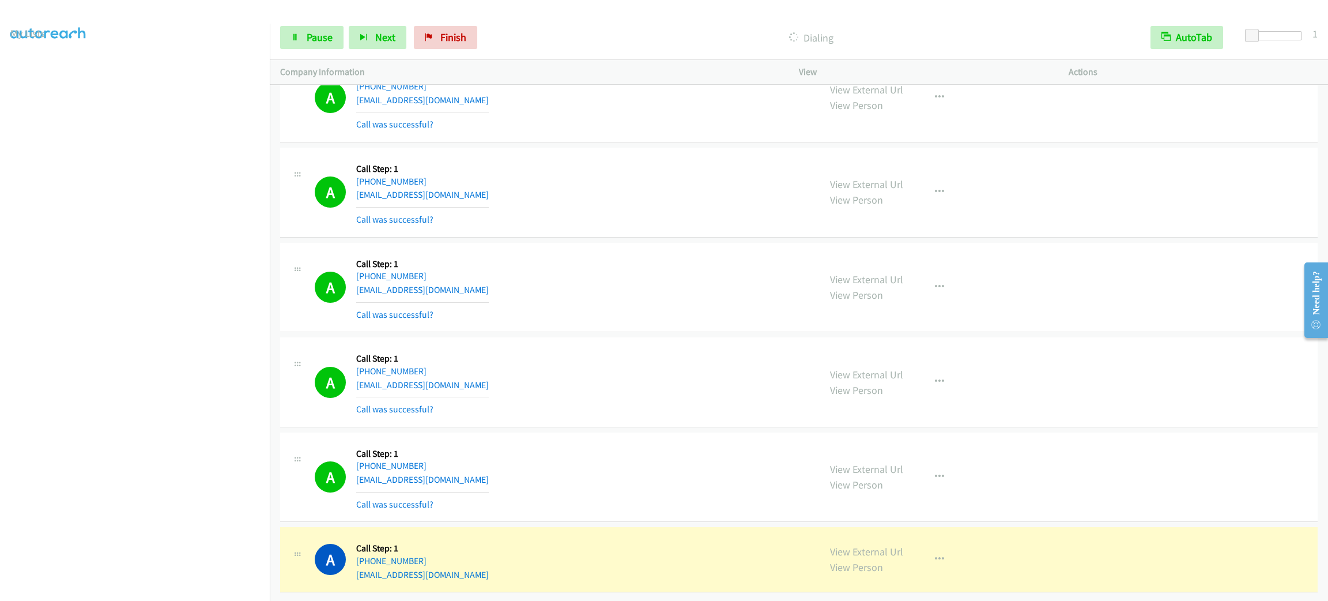
scroll to position [16232, 0]
click at [312, 50] on div "Start Calls Pause Next Finish Dialing AutoTab AutoTab 1" at bounding box center [799, 38] width 1058 height 44
click at [314, 37] on span "Pause" at bounding box center [320, 37] width 26 height 13
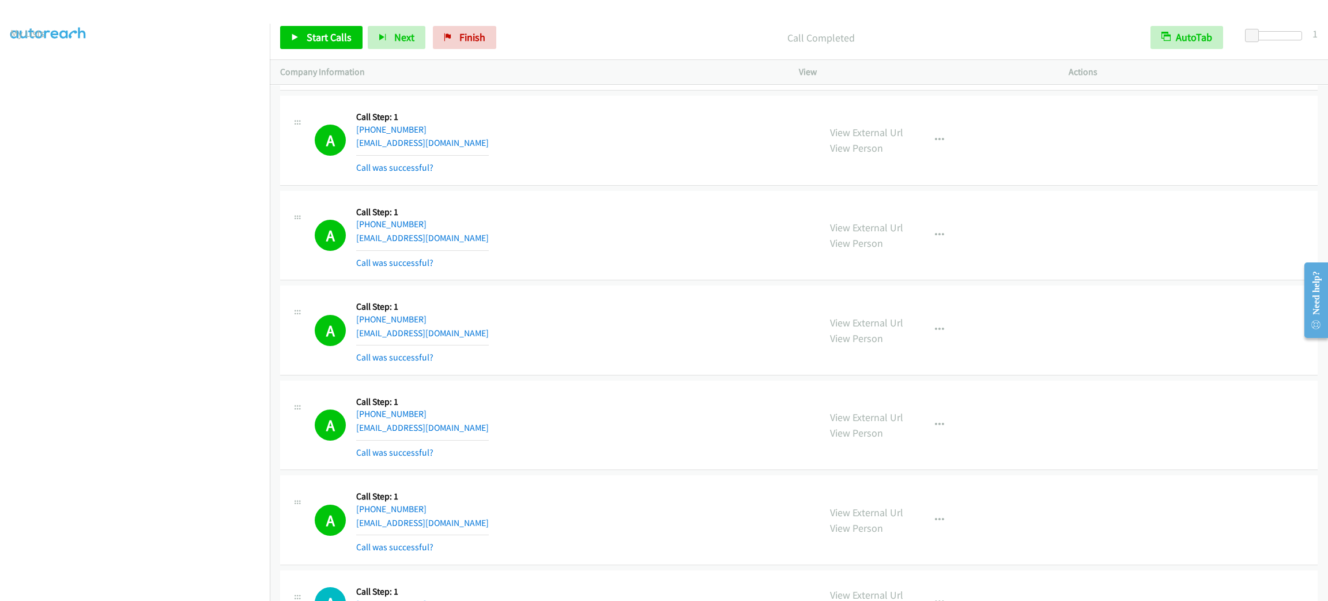
click at [630, 335] on div "A Callback Scheduled Call Step: 1 America/New_York [PHONE_NUMBER] [EMAIL_ADDRES…" at bounding box center [562, 330] width 495 height 69
click at [873, 139] on link "View External Url" at bounding box center [866, 132] width 73 height 13
click at [518, 175] on div "A Callback Scheduled Call Step: 1 [GEOGRAPHIC_DATA]/[GEOGRAPHIC_DATA] [PHONE_NU…" at bounding box center [562, 140] width 495 height 69
click at [753, 91] on div "A Callback Scheduled Call Step: 1 America/Los_Angeles [PHONE_NUMBER] [EMAIL_ADD…" at bounding box center [799, 46] width 1038 height 90
click at [949, 175] on div "View External Url View Person View External Url Email Schedule/Manage Callback …" at bounding box center [960, 140] width 280 height 69
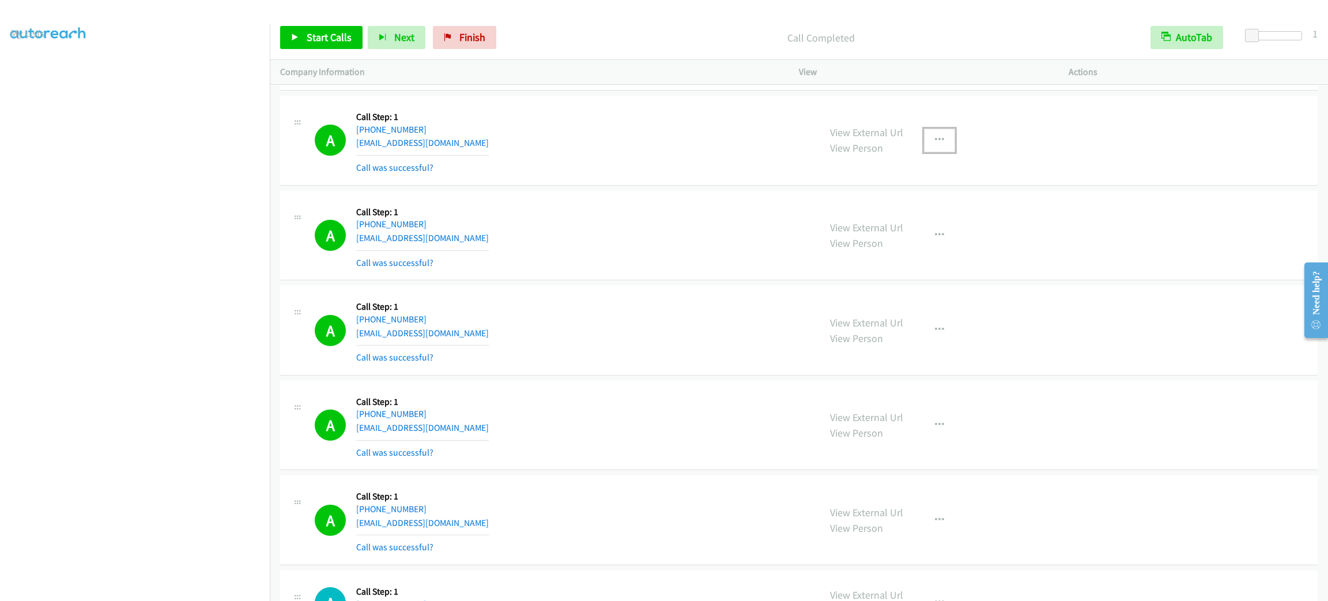
click at [940, 152] on button "button" at bounding box center [939, 140] width 31 height 23
click at [897, 227] on link "Skip Call" at bounding box center [877, 215] width 153 height 23
click at [939, 152] on button "button" at bounding box center [939, 140] width 31 height 23
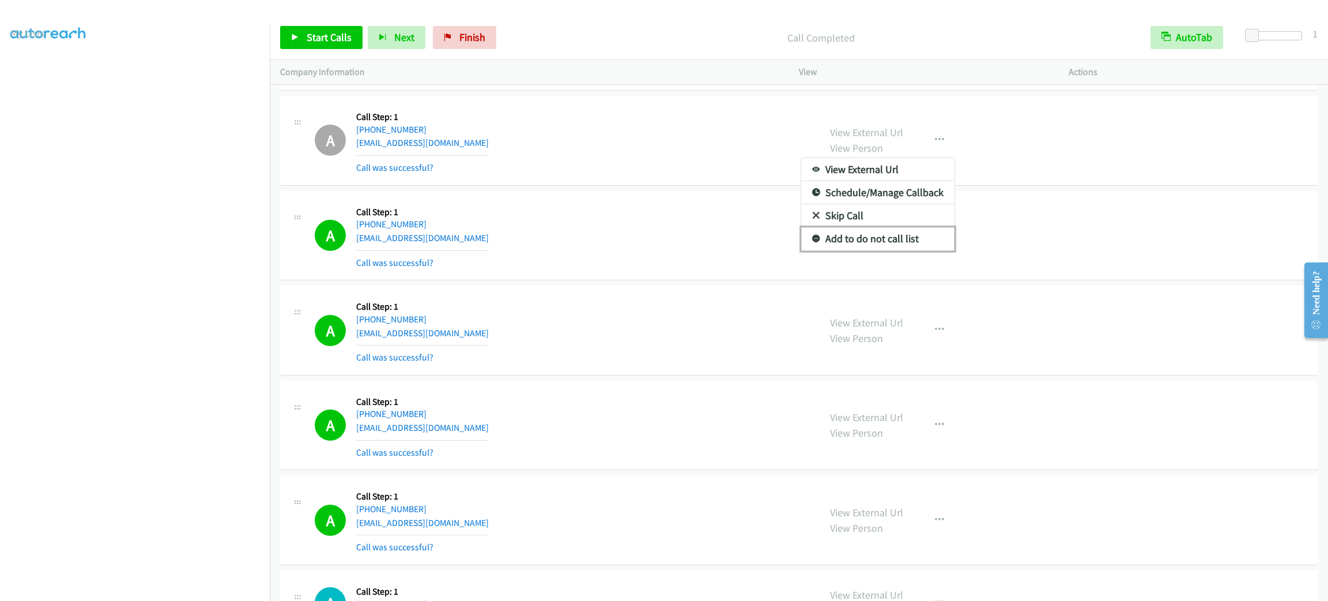
click at [915, 250] on link "Add to do not call list" at bounding box center [877, 238] width 153 height 23
